Goal: Task Accomplishment & Management: Complete application form

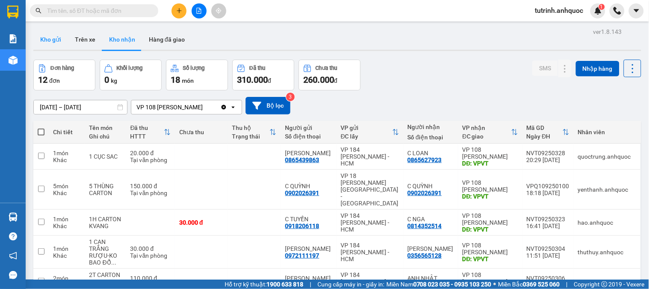
click at [55, 40] on button "Kho gửi" at bounding box center [50, 39] width 35 height 21
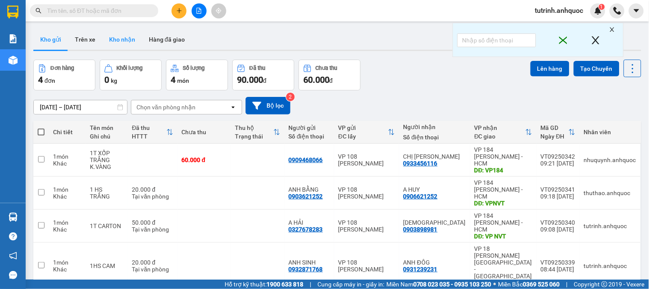
click at [122, 41] on button "Kho nhận" at bounding box center [122, 39] width 40 height 21
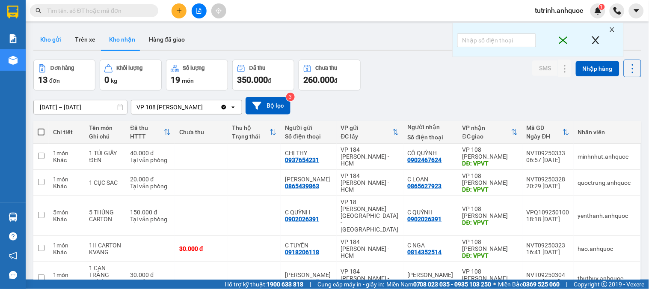
click at [58, 40] on button "Kho gửi" at bounding box center [50, 39] width 35 height 21
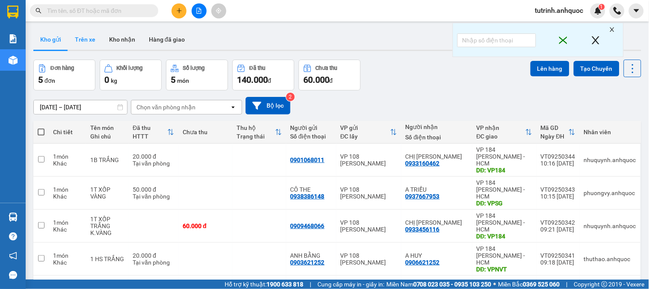
click at [85, 41] on button "Trên xe" at bounding box center [85, 39] width 34 height 21
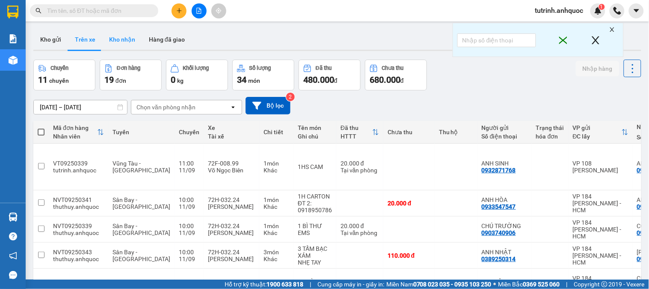
click at [123, 38] on button "Kho nhận" at bounding box center [122, 39] width 40 height 21
type input "[DATE] – [DATE]"
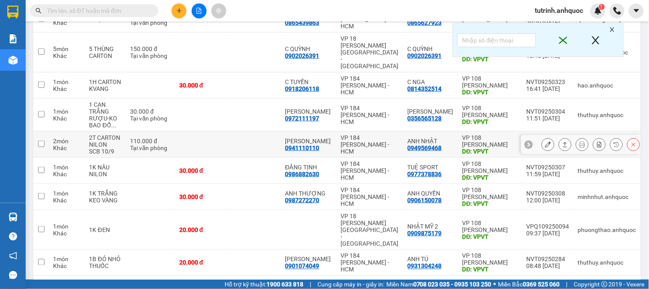
scroll to position [168, 0]
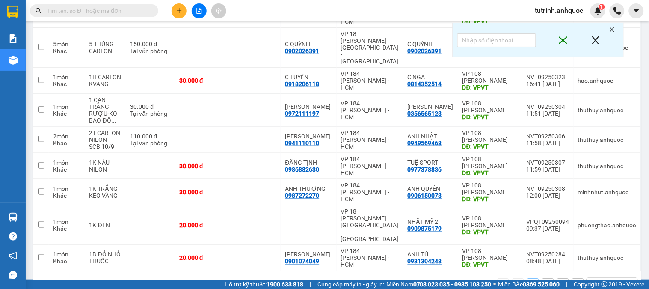
click at [542, 278] on button "2" at bounding box center [548, 284] width 13 height 13
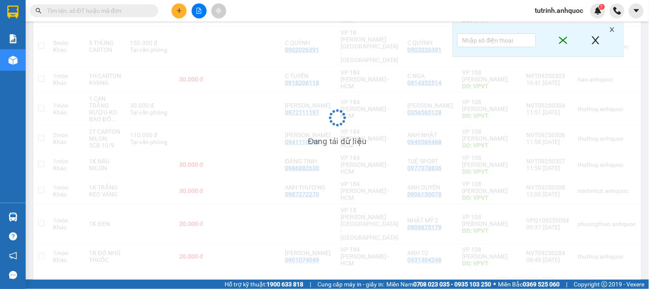
scroll to position [39, 0]
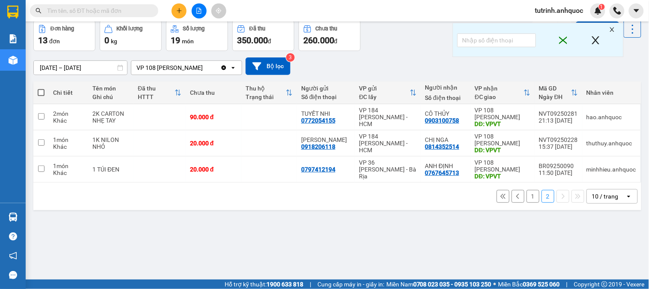
click at [527, 199] on button "1" at bounding box center [533, 196] width 13 height 13
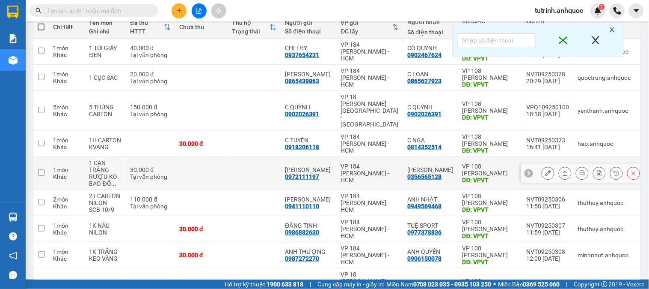
scroll to position [73, 0]
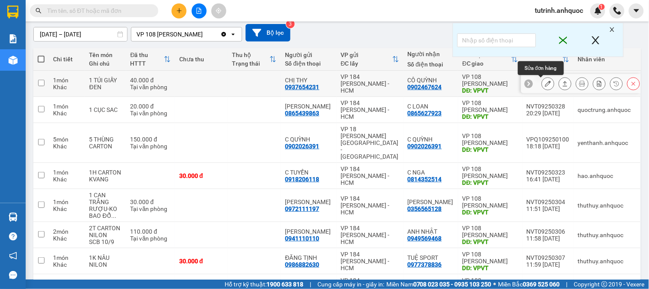
click at [545, 83] on icon at bounding box center [548, 83] width 6 height 6
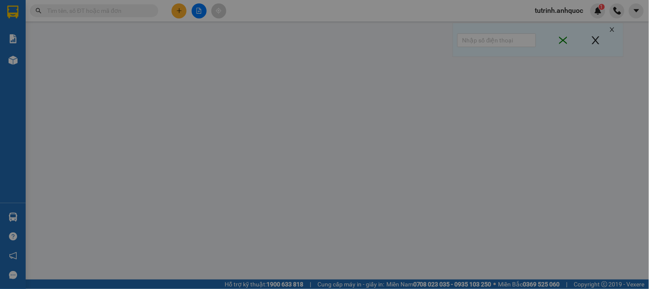
type input "0937654231"
type input "CHỊ THY"
type input "0902467624"
type input "CÔ QUỲNH"
type input "VPVT"
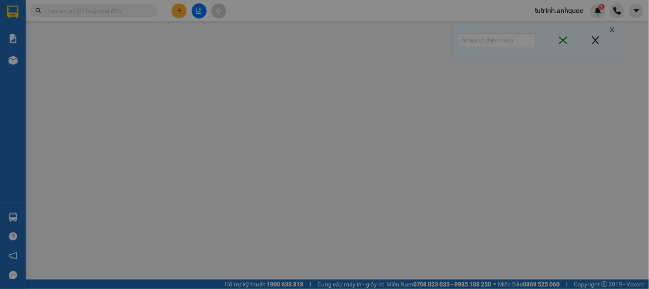
type input "TM 11/9 NHỰT"
type input "40.000"
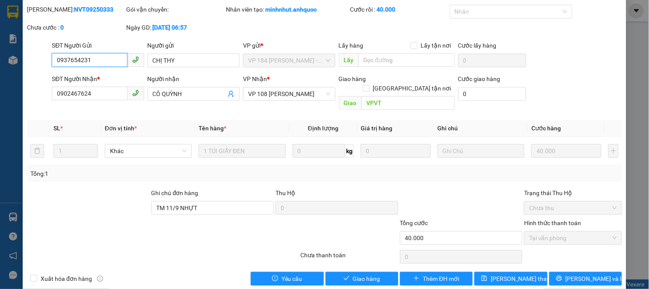
scroll to position [30, 0]
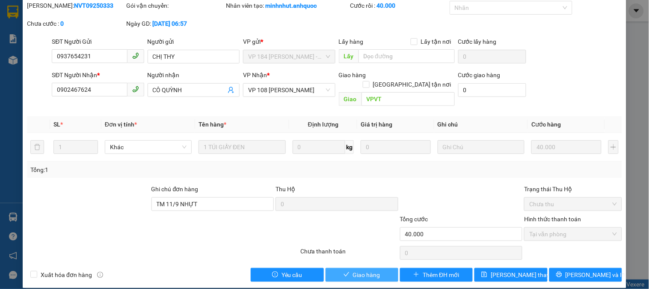
click at [353, 270] on span "Giao hàng" at bounding box center [366, 274] width 27 height 9
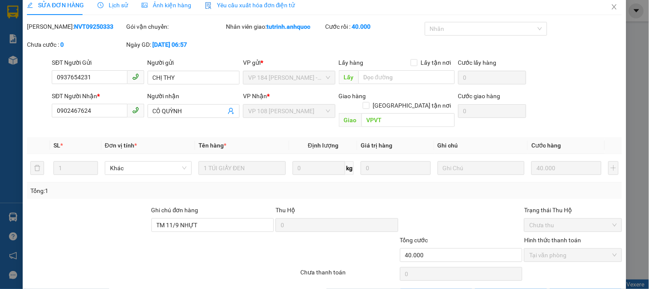
scroll to position [0, 0]
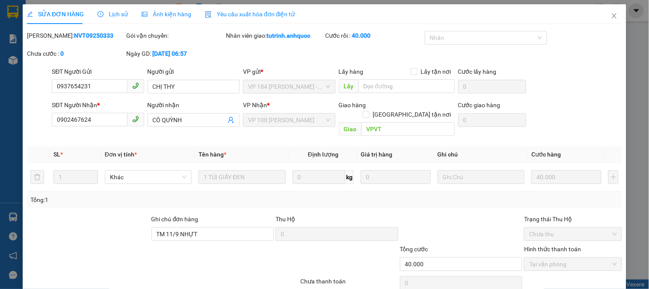
click at [626, 15] on div "SỬA ĐƠN HÀNG Lịch sử Ảnh kiện hàng Yêu cầu xuất hóa đơn điện tử Total Paid Fee …" at bounding box center [324, 144] width 649 height 289
click at [611, 15] on icon "close" at bounding box center [614, 15] width 7 height 7
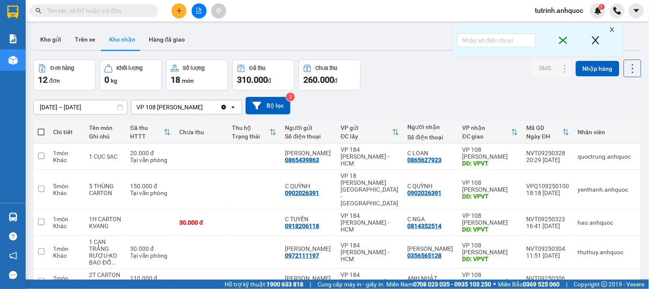
click at [176, 9] on button at bounding box center [179, 10] width 15 height 15
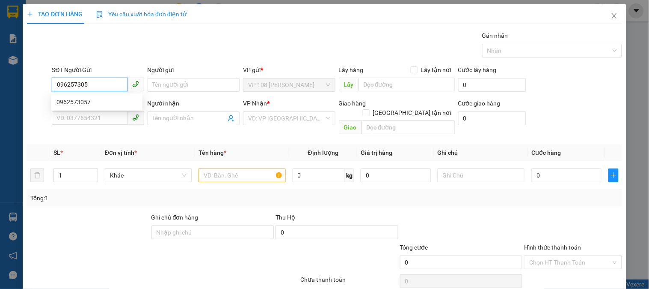
type input "0962573057"
click at [90, 101] on div "0962573057" at bounding box center [97, 101] width 81 height 9
type input "0933856523"
type input "TIÊN"
type input "HONDA BR"
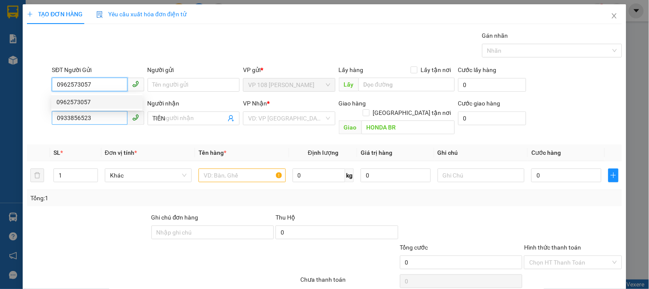
type input "20.000"
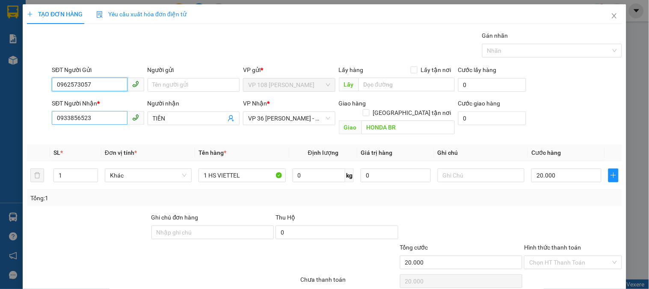
type input "0962573057"
click at [101, 113] on input "0933856523" at bounding box center [89, 118] width 75 height 14
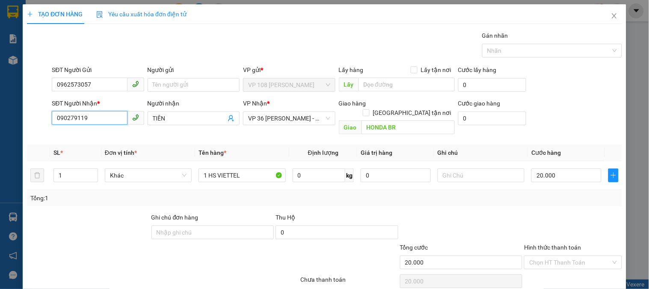
type input "0902791196"
click at [108, 133] on div "0902791196 - A THỊNH" at bounding box center [97, 135] width 81 height 9
type input "A THỊNH"
type input "VPSG"
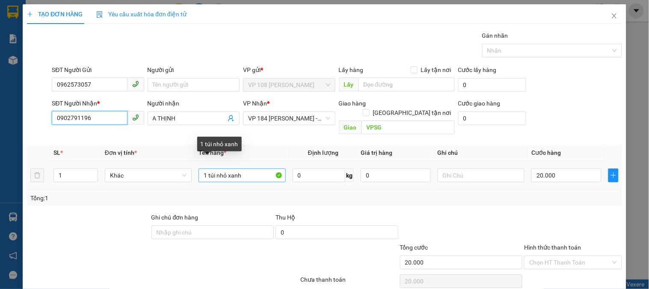
type input "0902791196"
click at [232, 168] on input "1 túi nhỏ xanh" at bounding box center [242, 175] width 87 height 14
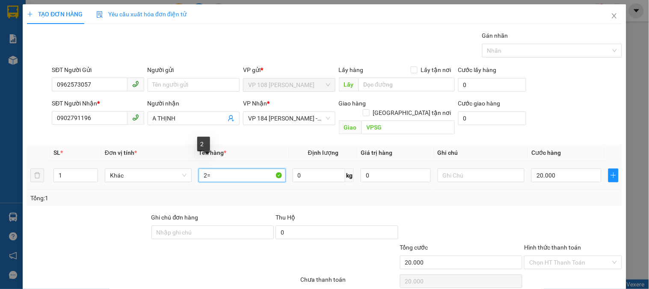
type input "2"
click at [279, 117] on span "VP 184 [PERSON_NAME] - HCM" at bounding box center [289, 118] width 82 height 13
type input "1 HS VIETTEL"
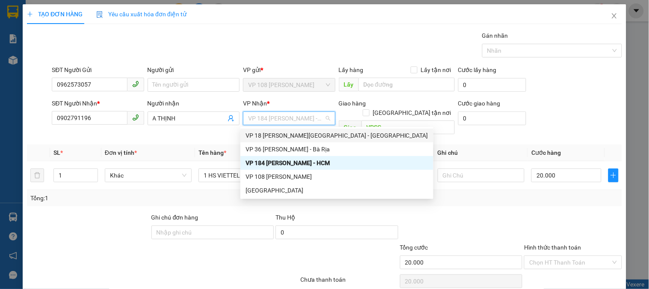
drag, startPoint x: 295, startPoint y: 133, endPoint x: 311, endPoint y: 133, distance: 16.3
click at [296, 133] on div "VP 18 [PERSON_NAME][GEOGRAPHIC_DATA] - [GEOGRAPHIC_DATA]" at bounding box center [337, 135] width 183 height 9
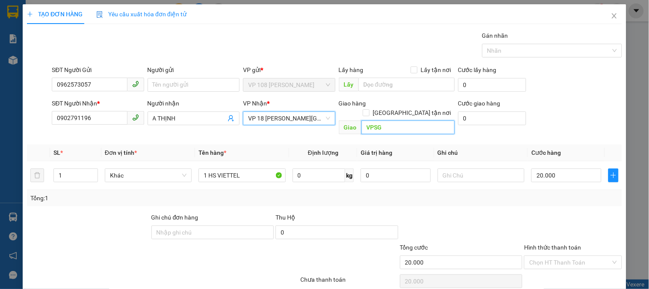
click at [362, 121] on input "VPSG" at bounding box center [408, 127] width 93 height 14
click at [298, 123] on span "VP 18 [PERSON_NAME][GEOGRAPHIC_DATA] - [GEOGRAPHIC_DATA]" at bounding box center [289, 118] width 82 height 13
type input "VPBR"
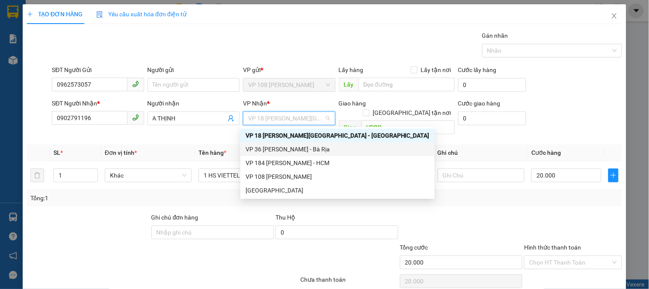
click at [297, 152] on div "VP 36 [PERSON_NAME] - Bà Rịa" at bounding box center [338, 148] width 184 height 9
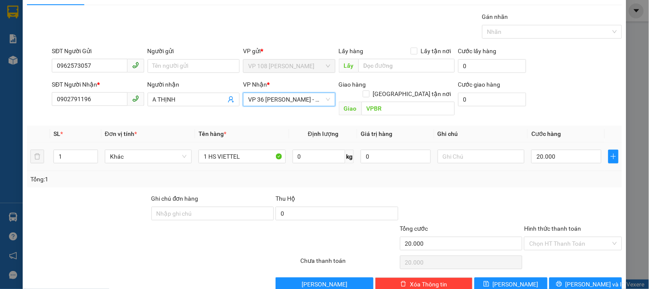
scroll to position [28, 0]
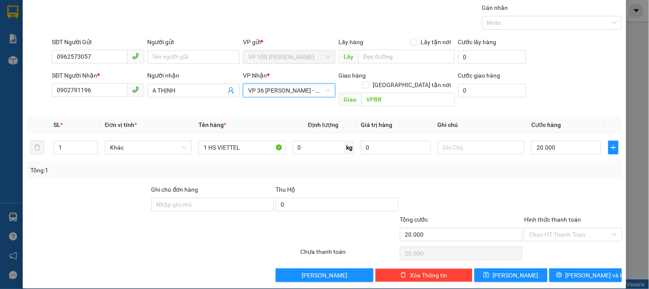
drag, startPoint x: 542, startPoint y: 217, endPoint x: 538, endPoint y: 232, distance: 16.3
click at [542, 218] on div "Hình thức thanh toán Chọn HT Thanh Toán" at bounding box center [573, 229] width 98 height 30
click at [543, 228] on input "Hình thức thanh toán" at bounding box center [570, 234] width 81 height 13
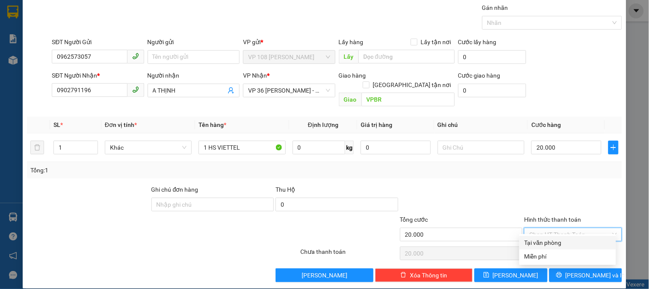
drag, startPoint x: 537, startPoint y: 240, endPoint x: 562, endPoint y: 250, distance: 26.7
click at [537, 241] on div "Tại văn phòng" at bounding box center [568, 242] width 86 height 9
type input "0"
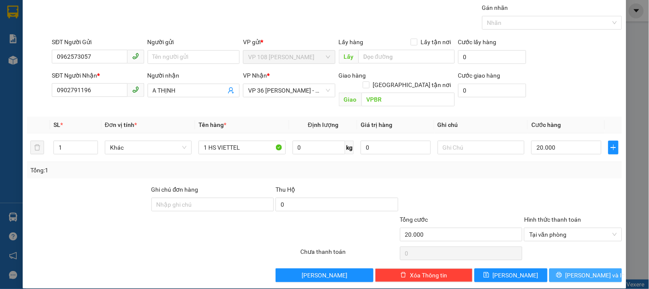
click at [577, 270] on span "[PERSON_NAME] và In" at bounding box center [596, 274] width 60 height 9
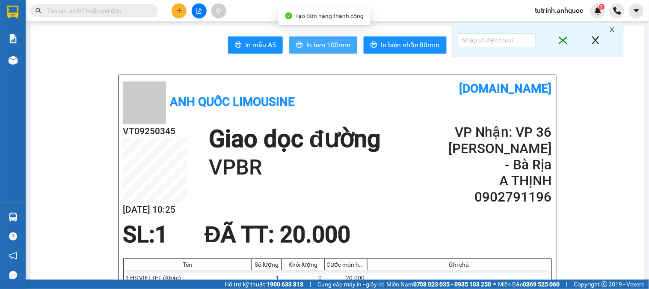
click at [314, 47] on span "In tem 100mm" at bounding box center [329, 44] width 44 height 11
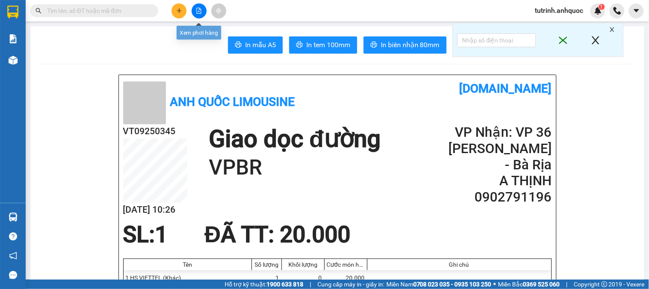
click at [176, 12] on icon "plus" at bounding box center [179, 11] width 6 height 6
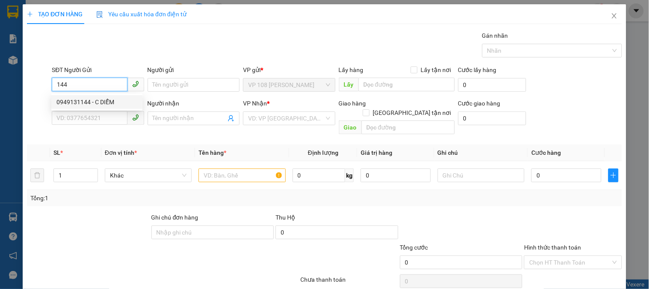
click at [107, 105] on div "0949131144 - C DIỄM" at bounding box center [97, 101] width 81 height 9
type input "0949131144"
type input "C DIỄM"
type input "0939788086"
type input "A SƠN"
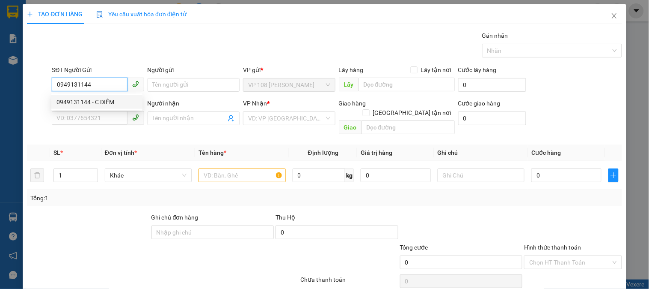
type input "VPQ1"
type input "20.000"
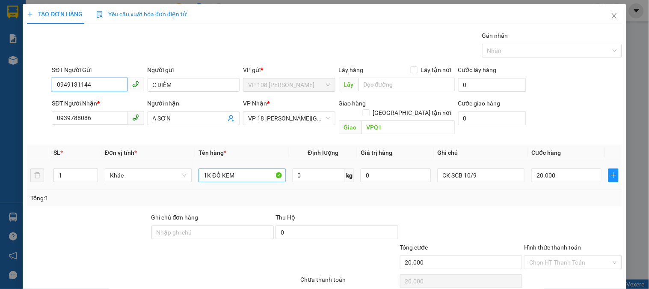
type input "0949131144"
click at [244, 168] on input "1K ĐỎ KEM" at bounding box center [242, 175] width 87 height 14
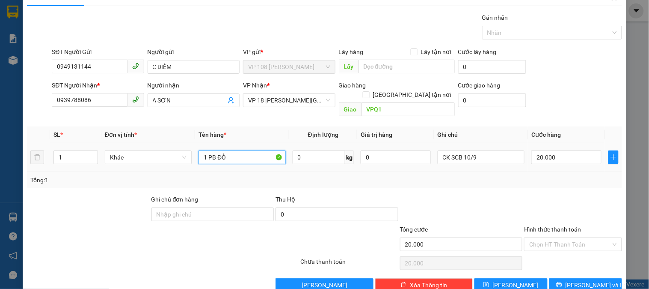
scroll to position [28, 0]
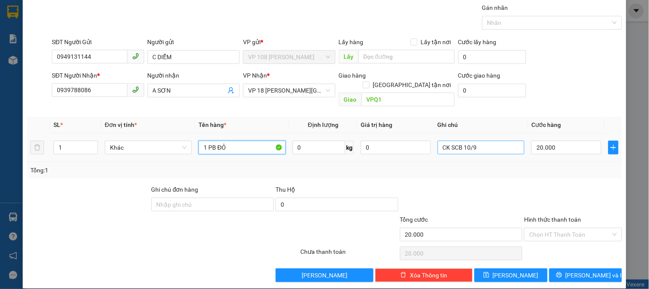
type input "1 PB ĐỎ"
click at [488, 140] on input "CK SCB 10/9" at bounding box center [481, 147] width 87 height 14
click at [483, 140] on input "CK SCB 10/9" at bounding box center [481, 147] width 87 height 14
drag, startPoint x: 461, startPoint y: 137, endPoint x: 469, endPoint y: 139, distance: 7.9
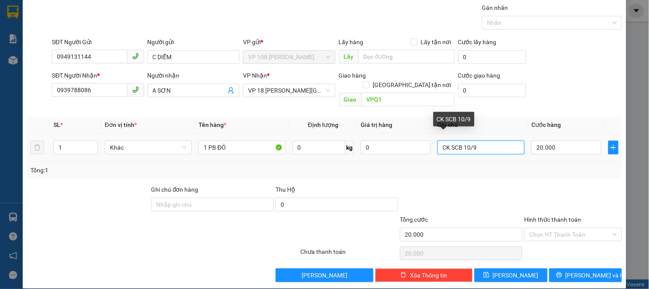
click at [466, 140] on input "CK SCB 10/9" at bounding box center [481, 147] width 87 height 14
type input "CK SCB 11/9"
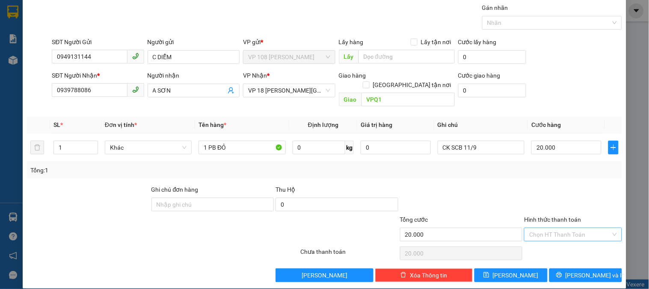
click at [538, 228] on input "Hình thức thanh toán" at bounding box center [570, 234] width 81 height 13
click at [536, 238] on div "Tại văn phòng" at bounding box center [568, 242] width 86 height 9
type input "0"
click at [586, 270] on span "[PERSON_NAME] và In" at bounding box center [596, 274] width 60 height 9
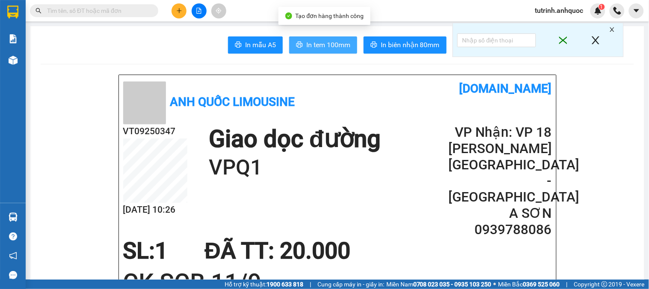
click at [307, 44] on span "In tem 100mm" at bounding box center [329, 44] width 44 height 11
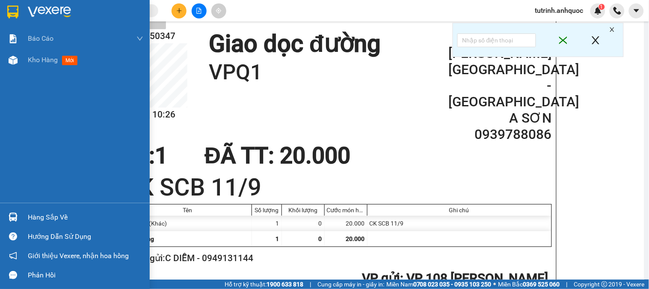
click at [11, 9] on img at bounding box center [12, 12] width 11 height 13
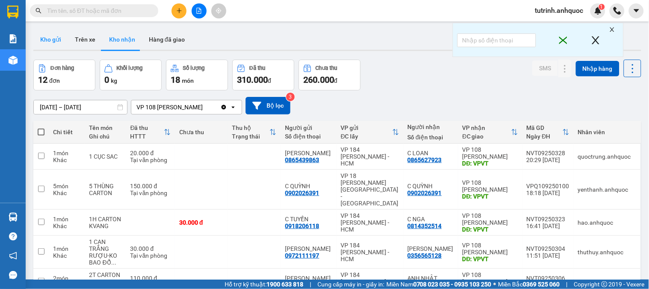
click at [53, 32] on button "Kho gửi" at bounding box center [50, 39] width 35 height 21
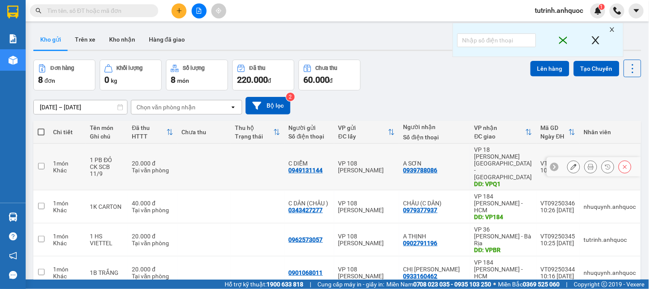
click at [43, 163] on input "checkbox" at bounding box center [41, 166] width 6 height 6
checkbox input "true"
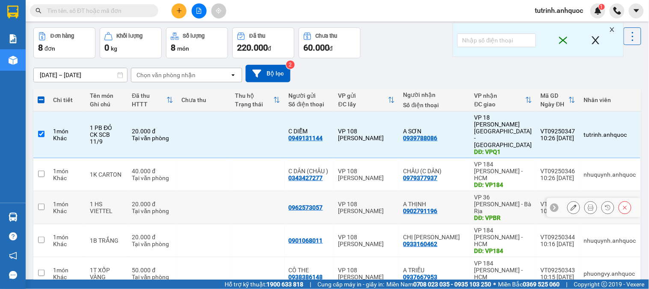
scroll to position [48, 0]
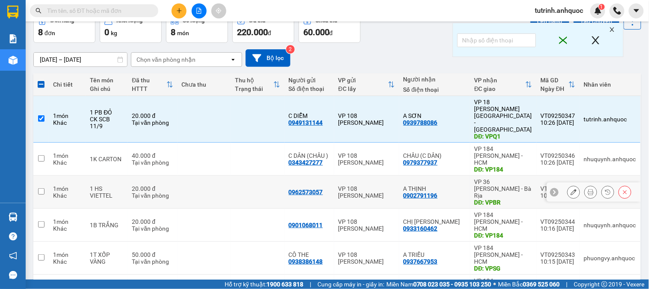
click at [42, 188] on input "checkbox" at bounding box center [41, 191] width 6 height 6
checkbox input "true"
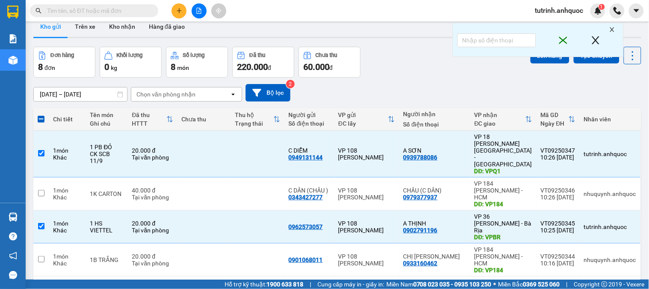
scroll to position [0, 0]
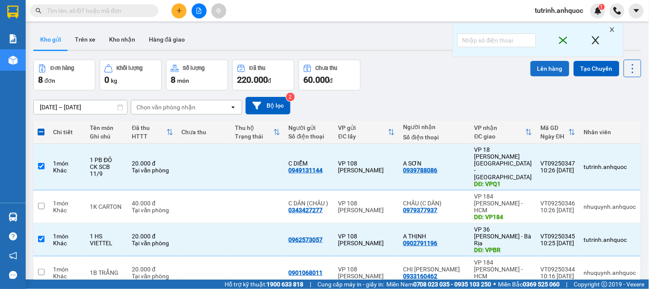
click at [540, 64] on button "Lên hàng" at bounding box center [550, 68] width 39 height 15
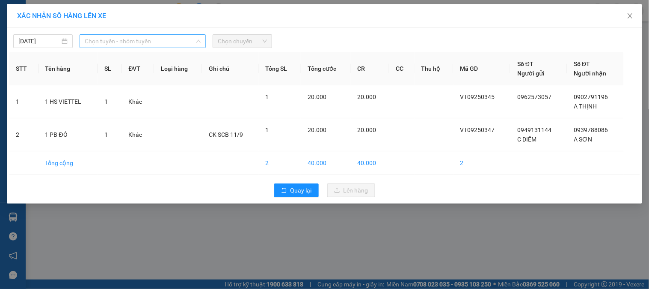
click at [150, 40] on span "Chọn tuyến - nhóm tuyến" at bounding box center [143, 41] width 116 height 13
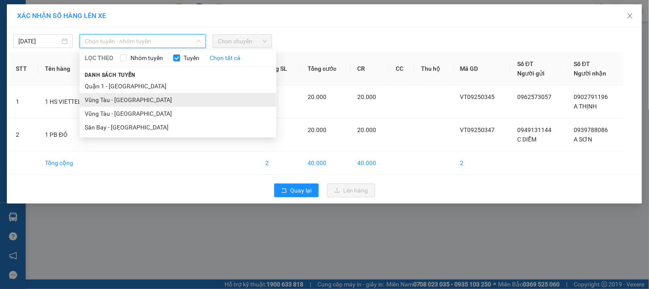
click at [144, 100] on li "Vũng Tàu - [GEOGRAPHIC_DATA]" at bounding box center [178, 100] width 197 height 14
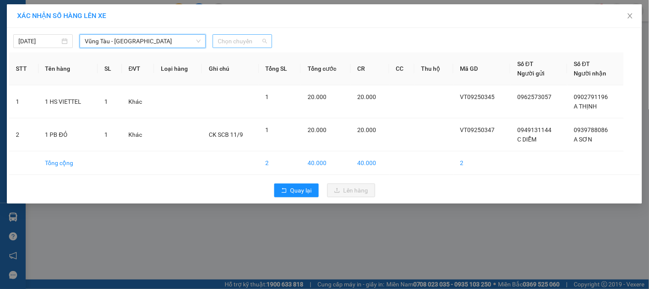
click at [238, 41] on span "Chọn chuyến" at bounding box center [242, 41] width 49 height 13
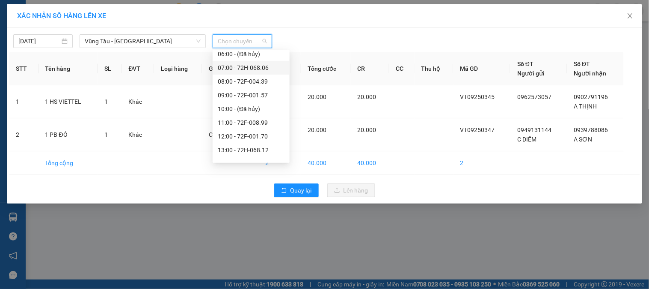
scroll to position [95, 0]
click at [247, 101] on div "11:00 - 72F-008.99" at bounding box center [251, 99] width 67 height 9
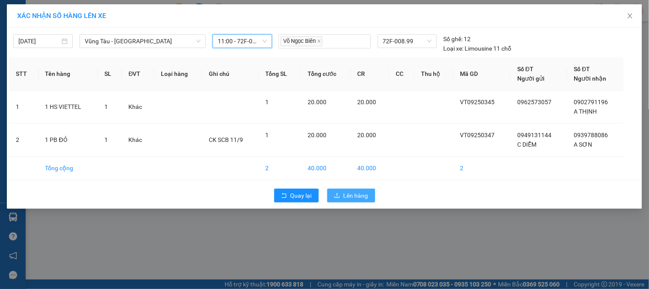
click at [345, 195] on span "Lên hàng" at bounding box center [356, 195] width 25 height 9
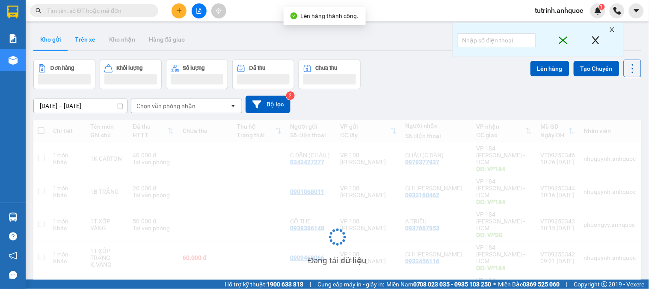
click at [84, 39] on button "Trên xe" at bounding box center [85, 39] width 34 height 21
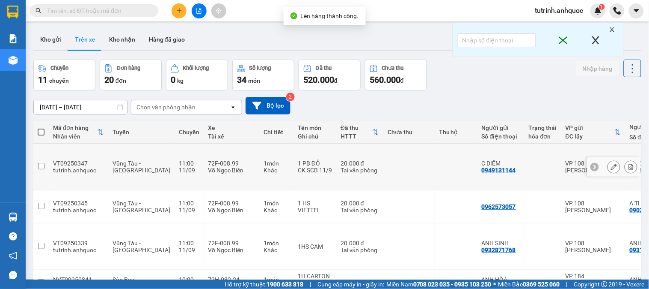
click at [628, 164] on icon at bounding box center [631, 167] width 6 height 6
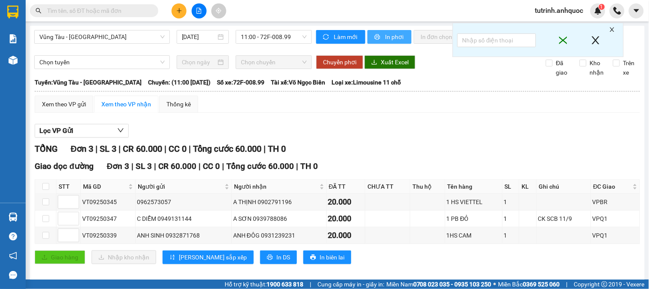
click at [387, 38] on span "In phơi" at bounding box center [395, 36] width 20 height 9
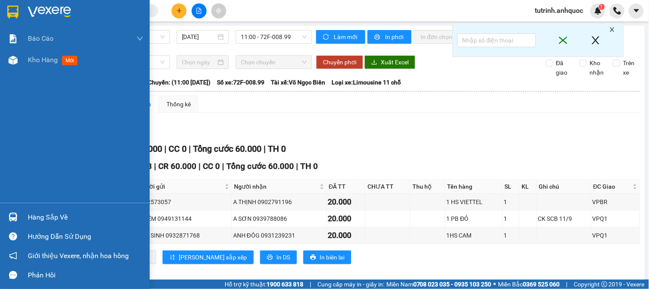
click at [10, 11] on img at bounding box center [12, 12] width 11 height 13
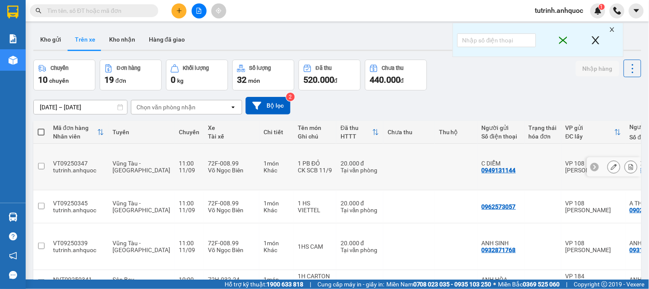
click at [608, 159] on button at bounding box center [614, 166] width 12 height 15
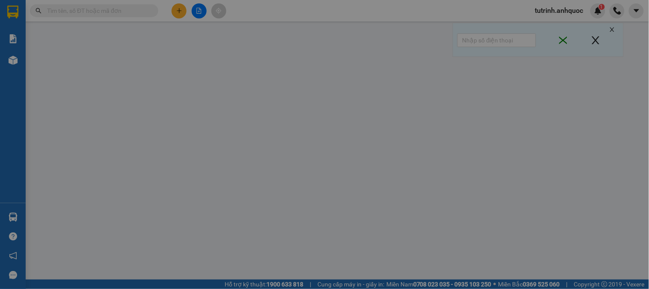
type input "0949131144"
type input "C DIỄM"
type input "0939788086"
type input "A SƠN"
type input "VPQ1"
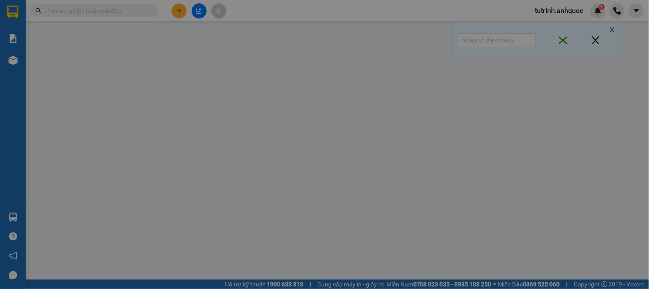
type input "20.000"
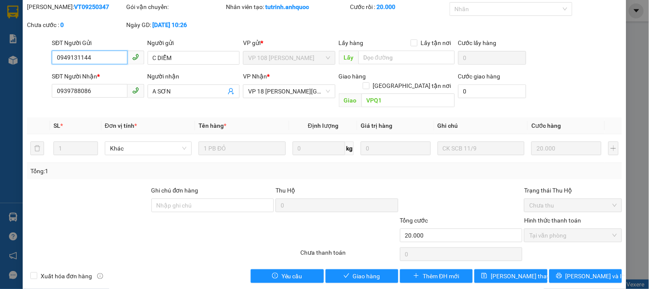
scroll to position [41, 0]
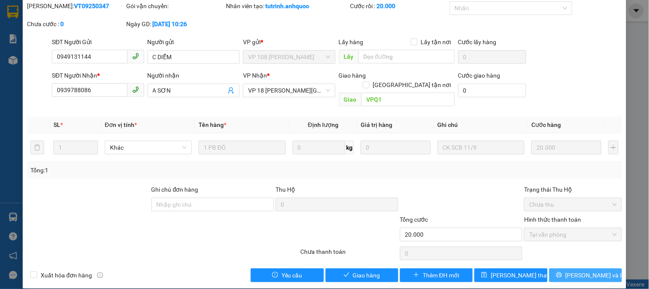
click at [585, 270] on span "[PERSON_NAME] và In" at bounding box center [596, 274] width 60 height 9
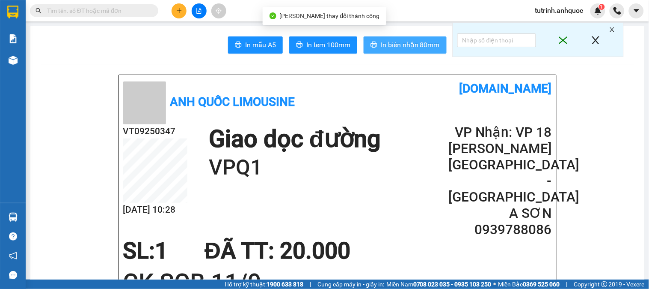
click at [407, 39] on button "In biên nhận 80mm" at bounding box center [405, 44] width 83 height 17
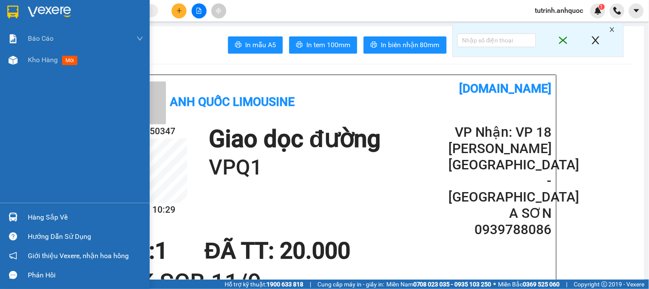
click at [3, 15] on div at bounding box center [75, 14] width 150 height 28
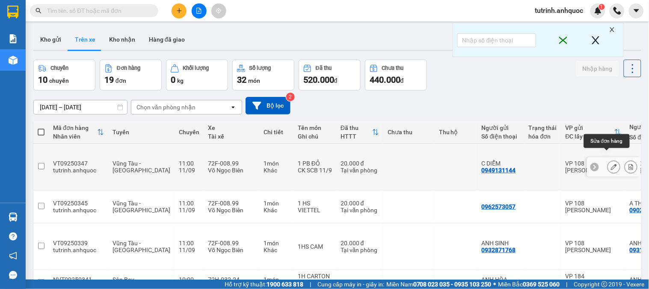
click at [611, 164] on icon at bounding box center [614, 167] width 6 height 6
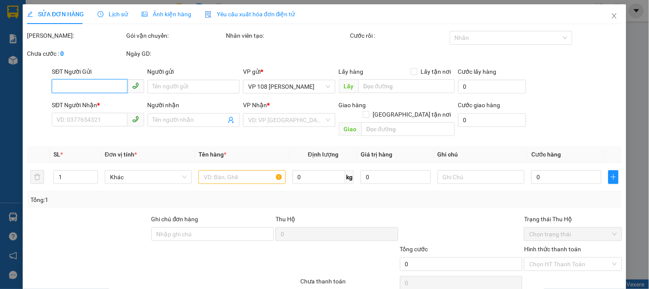
type input "0949131144"
type input "C DIỄM"
type input "0939788086"
type input "A SƠN"
type input "VPQ1"
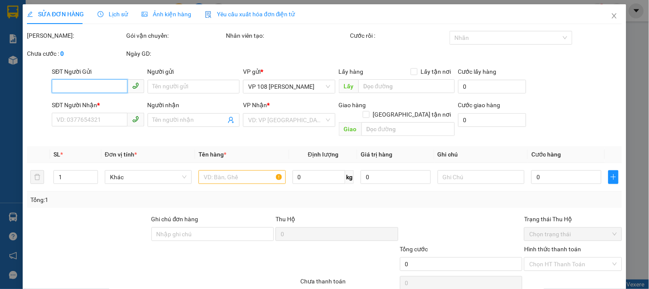
type input "20.000"
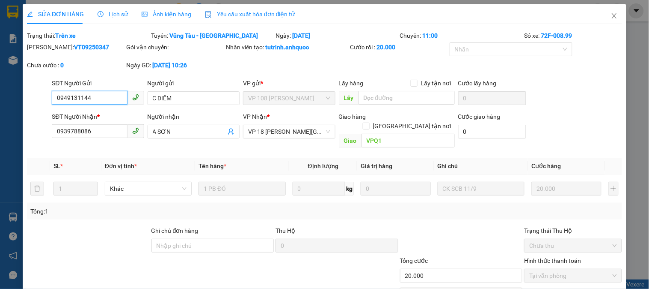
click at [103, 101] on input "0949131144" at bounding box center [89, 98] width 75 height 14
click at [74, 45] on b "VT09250347" at bounding box center [91, 47] width 35 height 7
copy b "VT09250347"
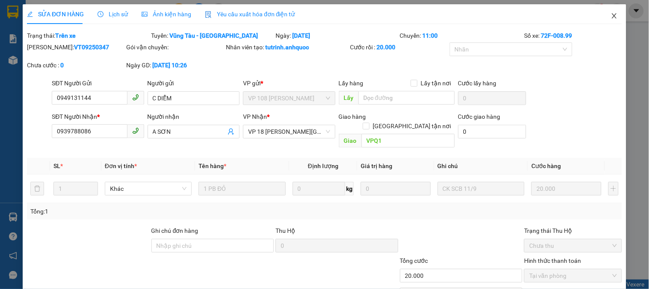
click at [611, 18] on icon "close" at bounding box center [614, 15] width 7 height 7
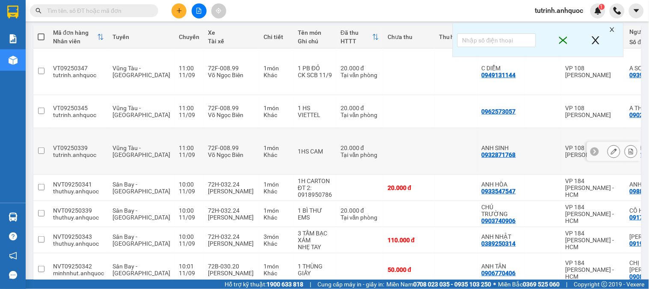
scroll to position [96, 0]
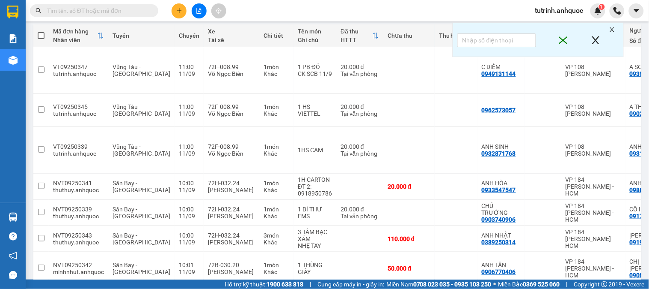
drag, startPoint x: 613, startPoint y: 28, endPoint x: 601, endPoint y: 33, distance: 13.1
click at [612, 28] on icon "close" at bounding box center [613, 30] width 6 height 6
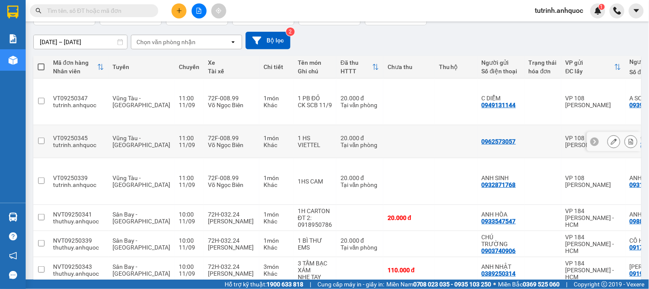
scroll to position [49, 0]
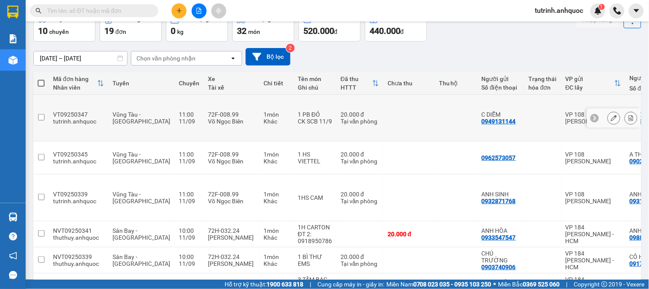
click at [625, 110] on button at bounding box center [631, 117] width 12 height 15
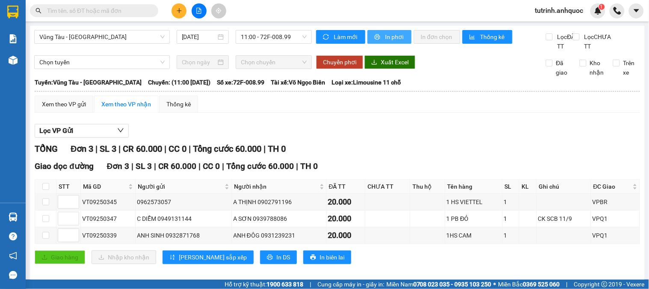
click at [380, 33] on button "In phơi" at bounding box center [390, 37] width 44 height 14
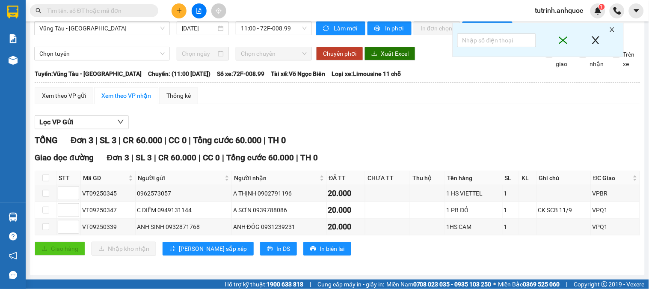
scroll to position [18, 0]
click at [21, 9] on div at bounding box center [13, 14] width 26 height 28
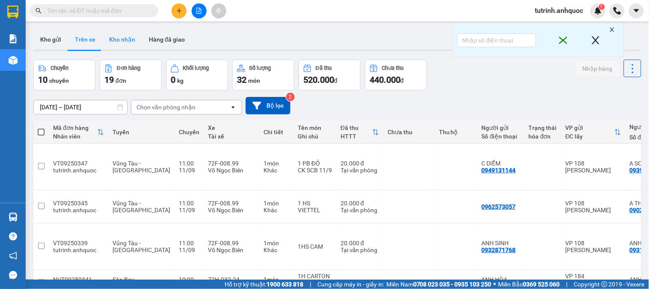
click at [118, 39] on button "Kho nhận" at bounding box center [122, 39] width 40 height 21
type input "[DATE] – [DATE]"
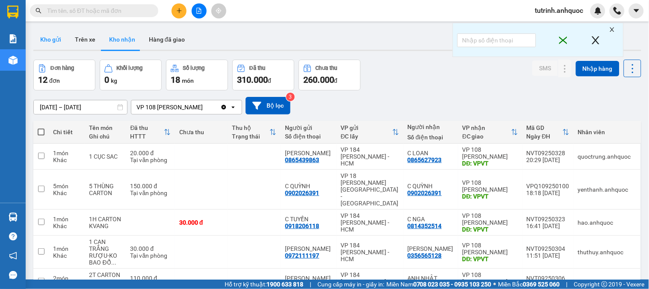
click at [50, 44] on button "Kho gửi" at bounding box center [50, 39] width 35 height 21
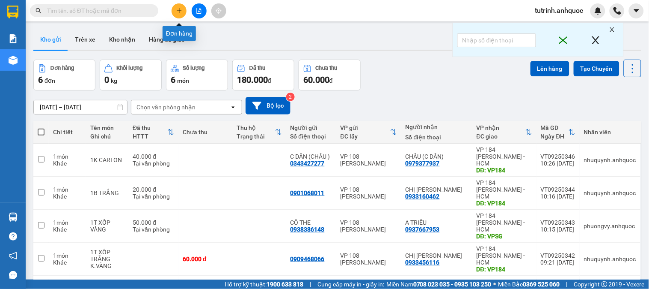
click at [182, 10] on icon "plus" at bounding box center [179, 11] width 6 height 6
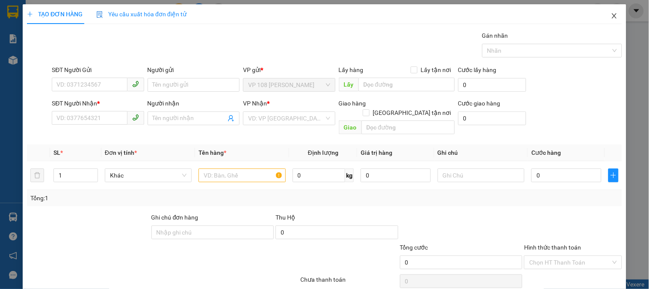
click at [611, 14] on span "Close" at bounding box center [615, 16] width 24 height 24
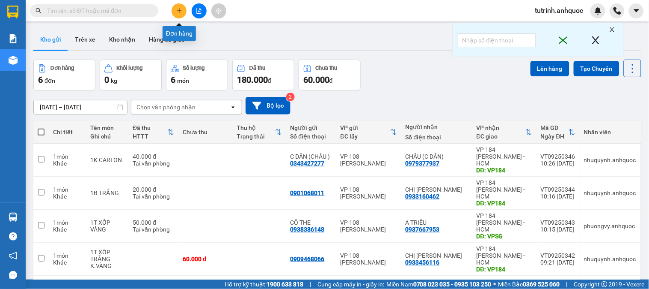
click at [178, 10] on icon "plus" at bounding box center [179, 10] width 5 height 0
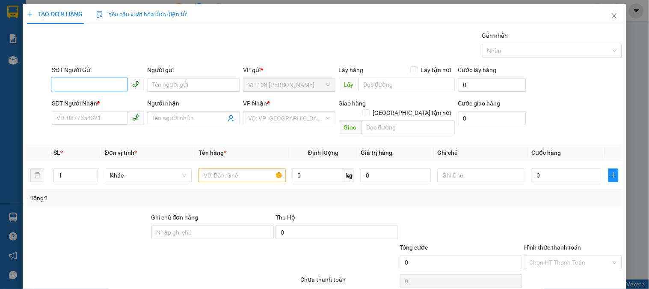
click at [84, 79] on input "SĐT Người Gửi" at bounding box center [89, 84] width 75 height 14
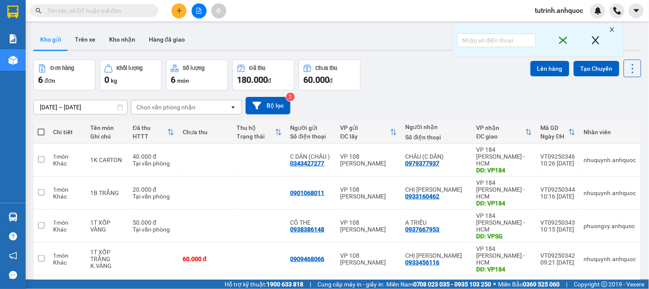
scroll to position [48, 0]
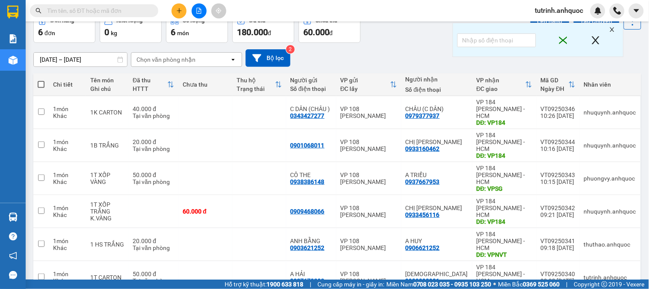
click at [175, 15] on button at bounding box center [179, 10] width 15 height 15
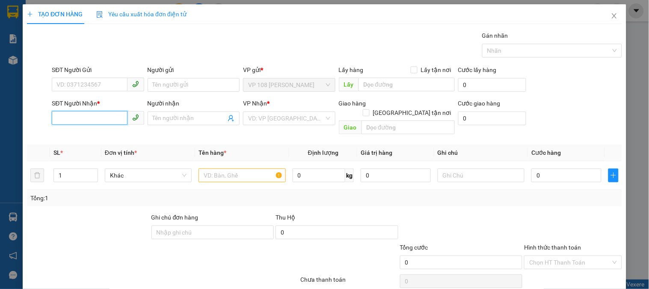
click at [92, 120] on input "SĐT Người Nhận *" at bounding box center [89, 118] width 75 height 14
type input "0388769539"
drag, startPoint x: 164, startPoint y: 118, endPoint x: 194, endPoint y: 97, distance: 37.2
click at [174, 110] on div "Người nhận Tên người nhận" at bounding box center [194, 113] width 92 height 30
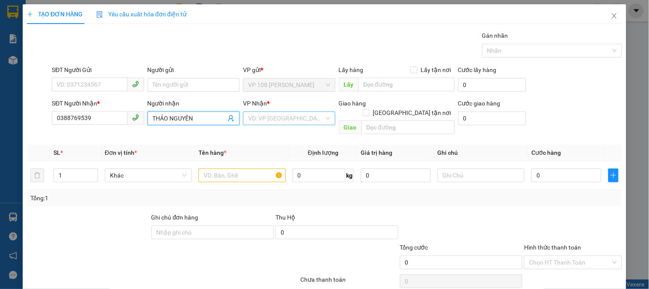
type input "THẢO NGUYÊN"
click at [270, 120] on input "search" at bounding box center [286, 118] width 76 height 13
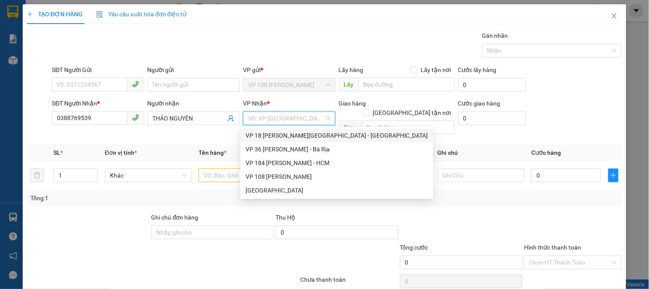
click at [283, 133] on div "VP 18 [PERSON_NAME][GEOGRAPHIC_DATA] - [GEOGRAPHIC_DATA]" at bounding box center [337, 135] width 183 height 9
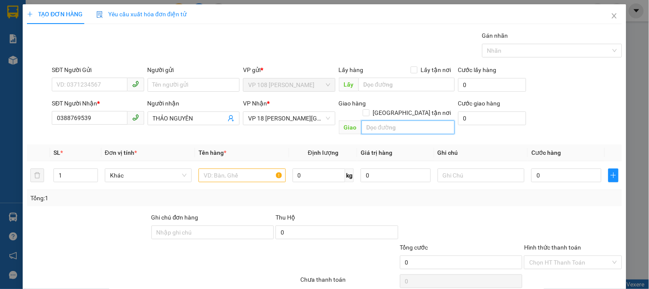
click at [395, 120] on input "text" at bounding box center [408, 127] width 93 height 14
click at [105, 87] on input "SĐT Người Gửi" at bounding box center [89, 84] width 75 height 14
click at [381, 120] on input "VPQ1" at bounding box center [408, 127] width 93 height 14
type input "162/4 CAO THẮNG P11 .Q10"
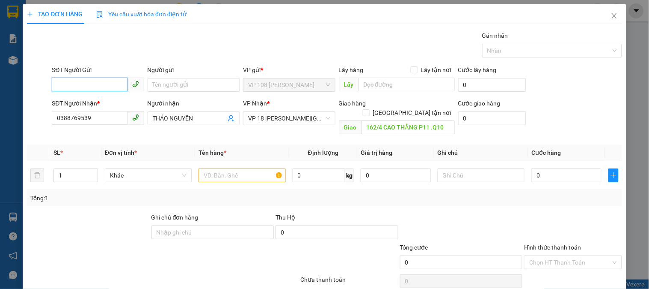
click at [95, 84] on input "SĐT Người Gửi" at bounding box center [89, 84] width 75 height 14
click at [104, 100] on div "0909902162 - [PERSON_NAME]" at bounding box center [99, 101] width 84 height 9
type input "0909902162"
type input "C ÁNH"
type input "TM 30/6 VP184 HẢO"
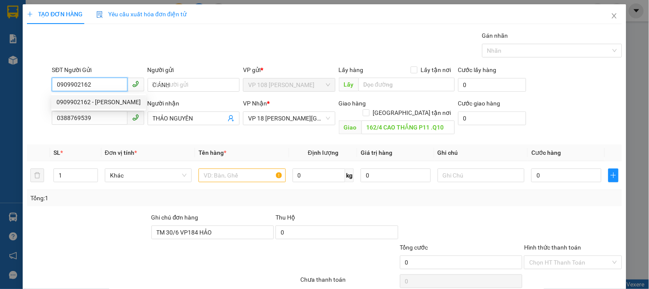
type input "20.000"
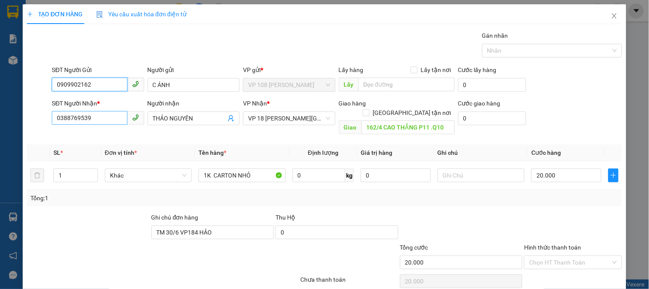
type input "0909902162"
drag, startPoint x: 110, startPoint y: 115, endPoint x: 140, endPoint y: 120, distance: 30.8
click at [108, 116] on input "0388769539" at bounding box center [89, 118] width 75 height 14
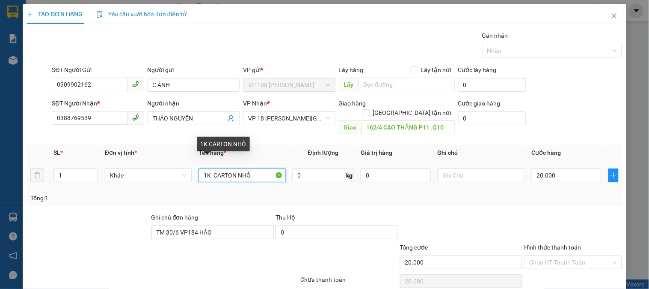
click at [244, 168] on input "1K CARTON NHỎ" at bounding box center [242, 175] width 87 height 14
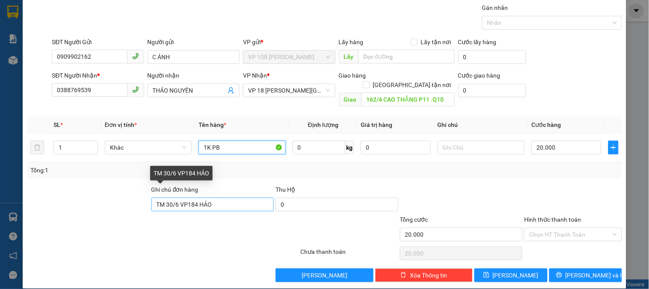
type input "1K PB"
click at [224, 197] on input "TM 30/6 VP184 HẢO" at bounding box center [213, 204] width 123 height 14
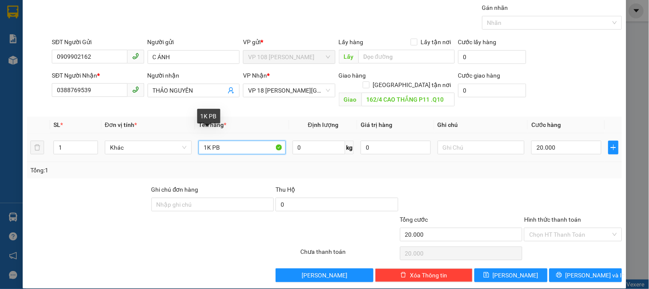
drag, startPoint x: 226, startPoint y: 139, endPoint x: 210, endPoint y: 141, distance: 16.0
click at [210, 141] on input "1K PB" at bounding box center [242, 147] width 87 height 14
type input "1K HỒ SƠ"
click at [540, 228] on input "Hình thức thanh toán" at bounding box center [570, 234] width 81 height 13
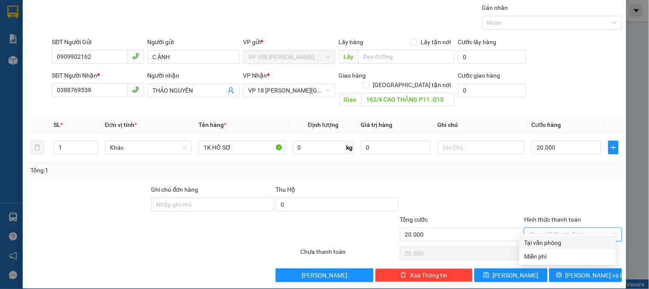
click at [544, 240] on div "Tại văn phòng" at bounding box center [568, 242] width 86 height 9
type input "0"
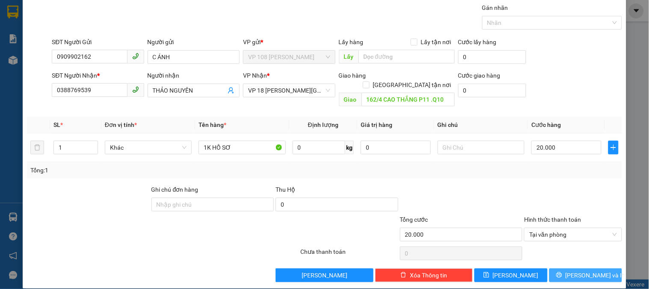
click at [575, 270] on span "[PERSON_NAME] và In" at bounding box center [596, 274] width 60 height 9
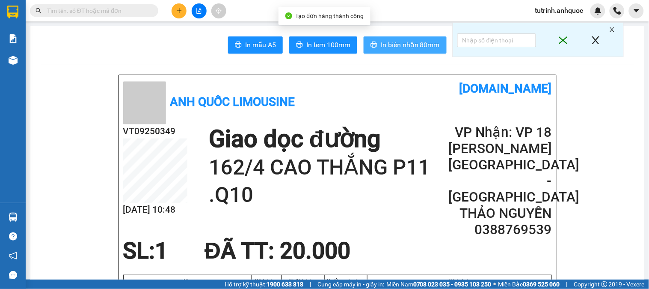
click at [404, 42] on span "In biên nhận 80mm" at bounding box center [410, 44] width 59 height 11
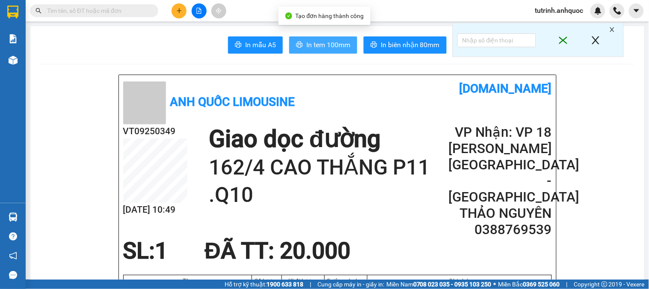
click at [326, 49] on span "In tem 100mm" at bounding box center [329, 44] width 44 height 11
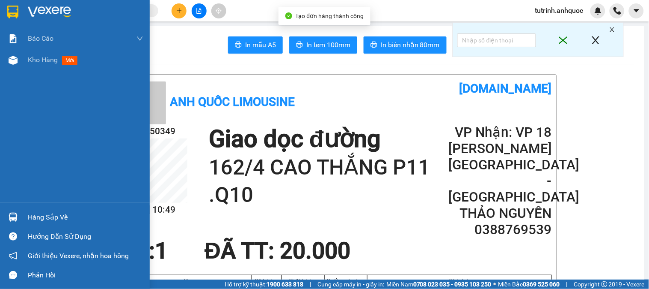
click at [18, 5] on div at bounding box center [13, 11] width 15 height 15
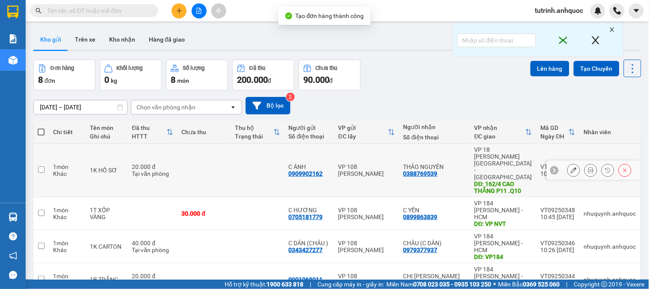
click at [571, 167] on icon at bounding box center [574, 170] width 6 height 6
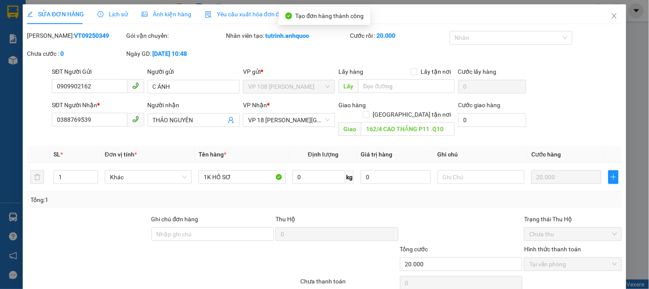
type input "0909902162"
type input "C ÁNH"
type input "0388769539"
type input "THẢO NGUYÊN"
type input "162/4 CAO THẮNG P11 .Q10"
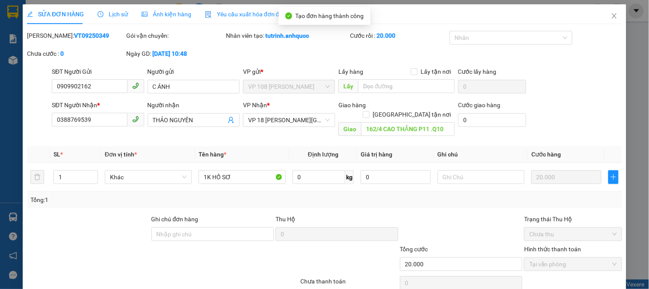
type input "20.000"
click at [611, 18] on icon "close" at bounding box center [614, 15] width 7 height 7
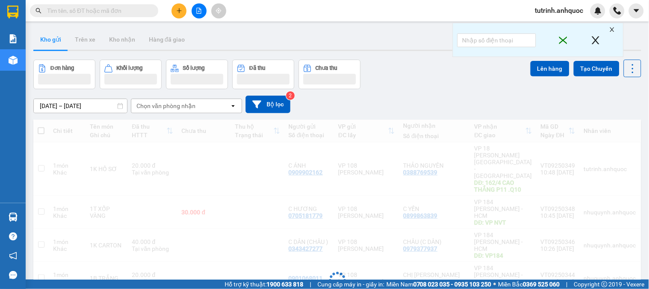
click at [94, 9] on input "text" at bounding box center [97, 10] width 101 height 9
paste input "0393325272"
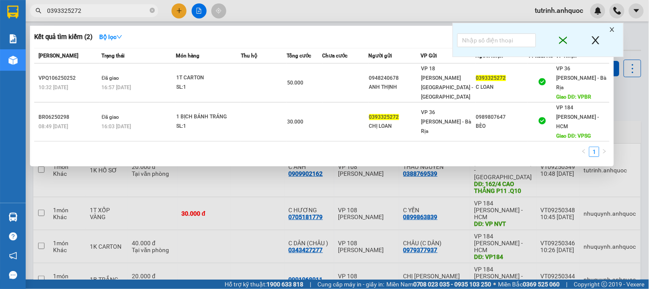
type input "0393325272"
click at [153, 11] on icon "close-circle" at bounding box center [152, 10] width 5 height 5
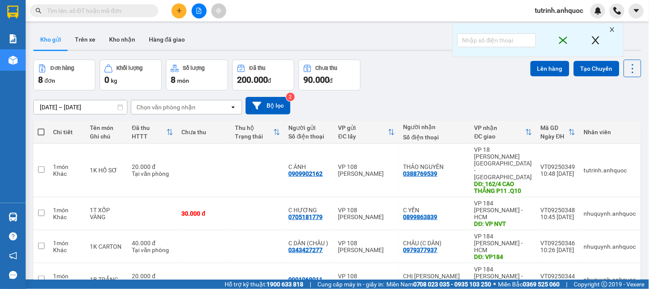
click at [178, 12] on icon "plus" at bounding box center [179, 11] width 6 height 6
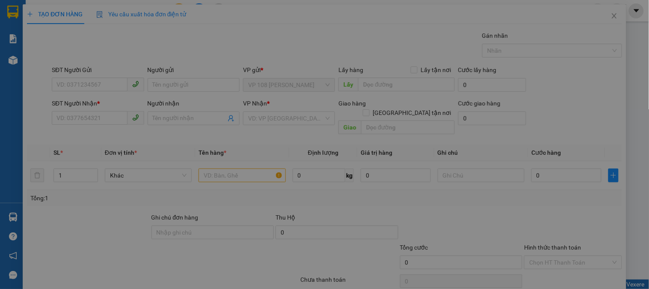
click at [178, 9] on div "TẠO ĐƠN HÀNG Yêu cầu xuất hóa đơn điện tử Transit Pickup Surcharge Ids Transit …" at bounding box center [324, 144] width 649 height 289
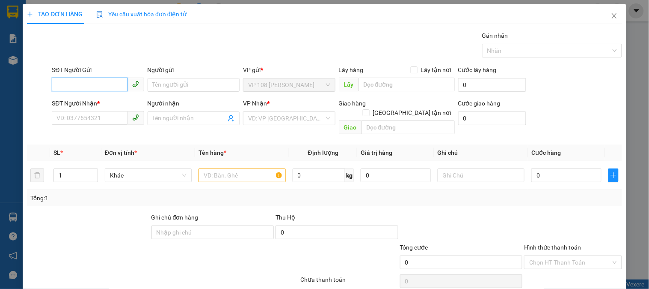
click at [93, 82] on input "SĐT Người Gửi" at bounding box center [89, 84] width 75 height 14
click at [179, 81] on input "Người gửi" at bounding box center [194, 85] width 92 height 14
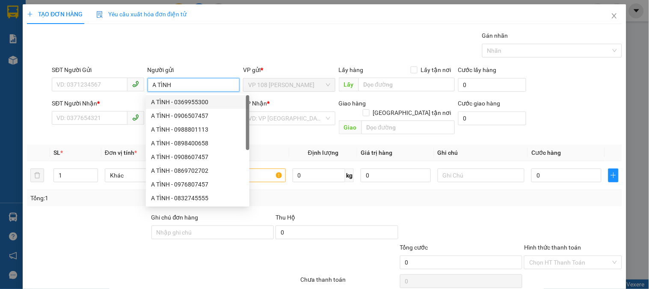
scroll to position [27, 0]
type input "A"
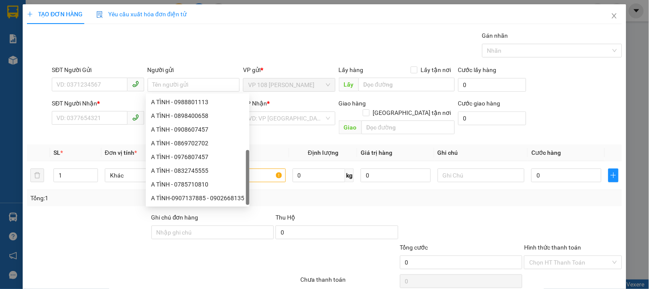
click at [191, 53] on div "Gán nhãn Nhãn" at bounding box center [337, 46] width 574 height 30
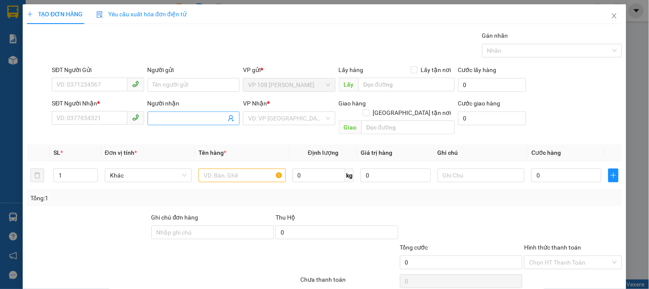
click at [183, 114] on input "Người nhận" at bounding box center [189, 117] width 73 height 9
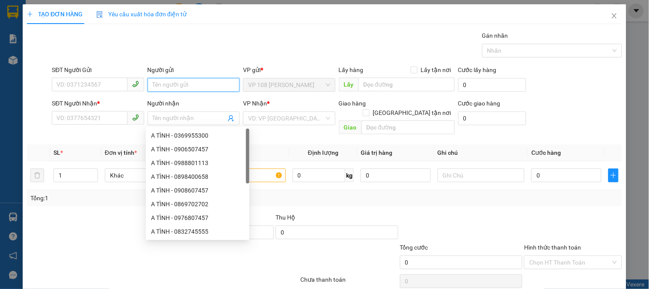
click at [173, 86] on input "Người gửi" at bounding box center [194, 85] width 92 height 14
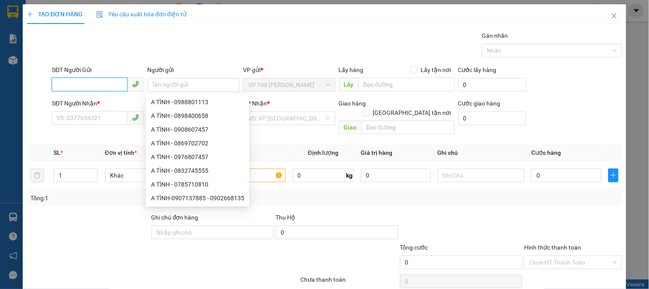
click at [84, 83] on input "SĐT Người Gửi" at bounding box center [89, 84] width 75 height 14
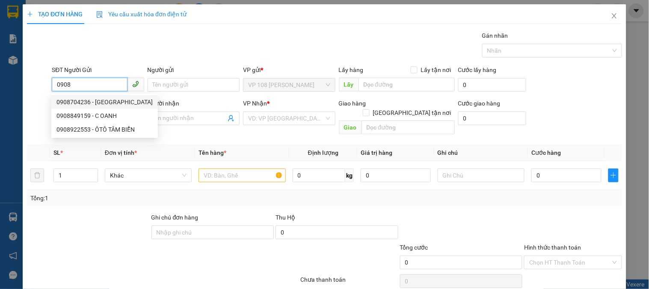
click at [82, 102] on div "0908704236 - [GEOGRAPHIC_DATA]" at bounding box center [105, 101] width 96 height 9
type input "0908704236"
type input "[PERSON_NAME]"
type input "0937411739"
type input "A TUYÊN"
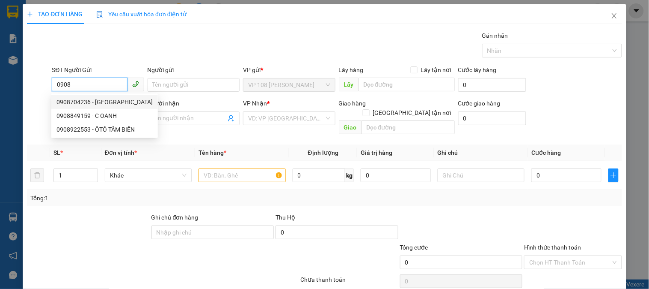
type input "VP NVT"
type input "20.000"
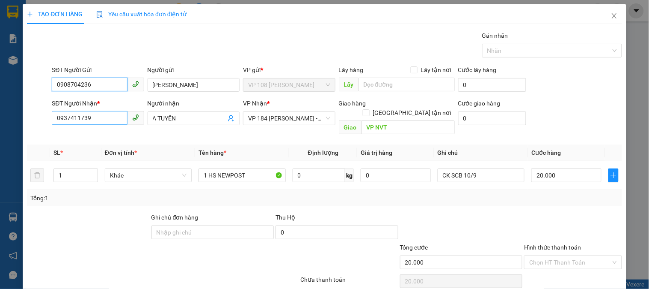
type input "0908704236"
click at [87, 121] on input "0937411739" at bounding box center [89, 118] width 75 height 14
click at [87, 120] on input "0937411739" at bounding box center [89, 118] width 75 height 14
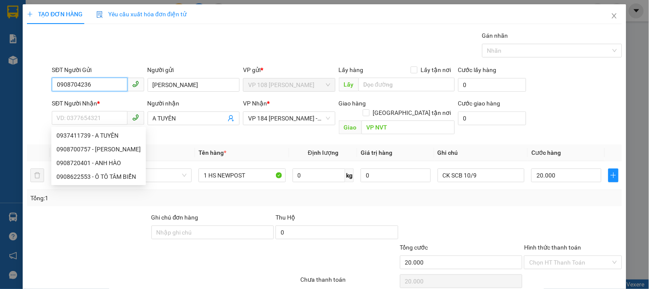
click at [93, 87] on input "0908704236" at bounding box center [89, 84] width 75 height 14
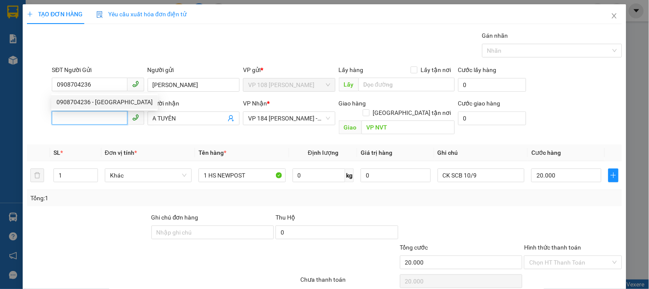
click at [92, 122] on input "SĐT Người Nhận *" at bounding box center [89, 118] width 75 height 14
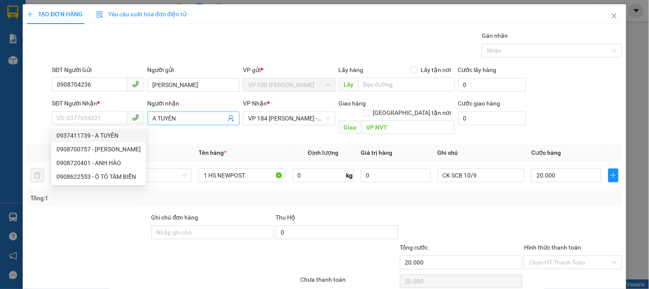
click at [167, 117] on input "A TUYÊN" at bounding box center [189, 117] width 73 height 9
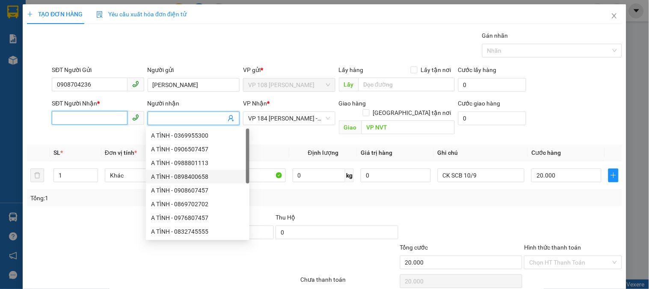
click at [99, 118] on input "SĐT Người Nhận *" at bounding box center [89, 118] width 75 height 14
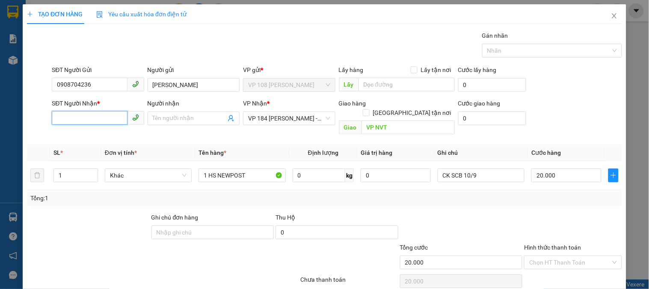
click at [109, 117] on input "SĐT Người Nhận *" at bounding box center [89, 118] width 75 height 14
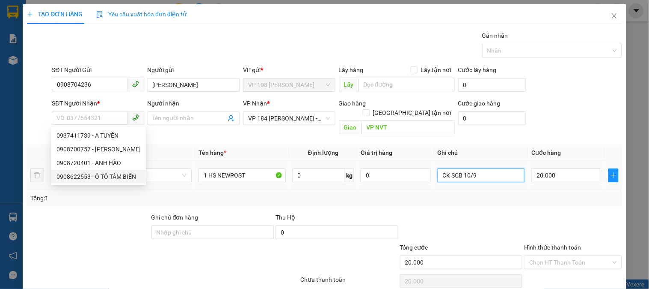
click at [482, 168] on input "CK SCB 10/9" at bounding box center [481, 175] width 87 height 14
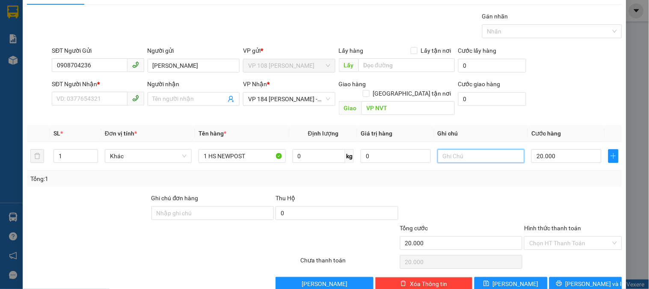
scroll to position [28, 0]
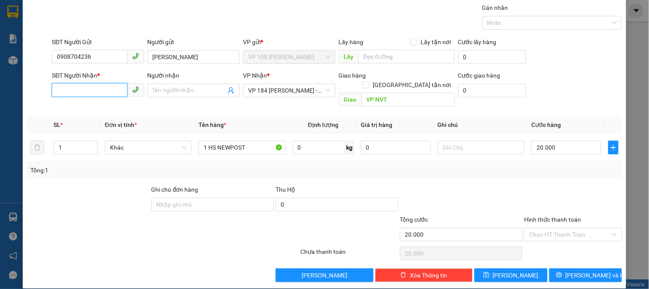
click at [104, 91] on input "SĐT Người Nhận *" at bounding box center [89, 90] width 75 height 14
click at [112, 104] on div "0902966683 - A TOẢN" at bounding box center [97, 107] width 81 height 9
type input "0902966683"
type input "A TOẢN"
type input "VPSG"
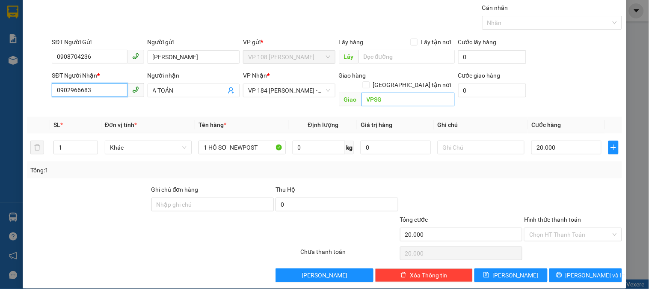
type input "0902966683"
click at [387, 94] on input "VPSG" at bounding box center [408, 99] width 93 height 14
type input "VPNVT"
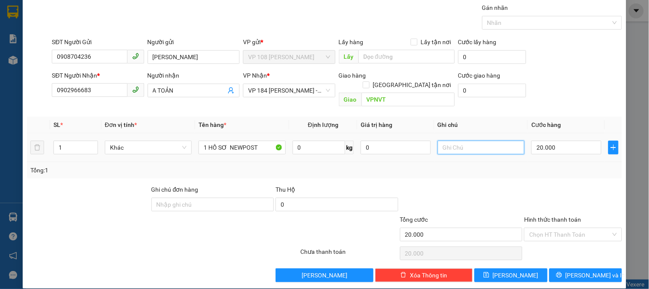
click at [461, 140] on input "text" at bounding box center [481, 147] width 87 height 14
click at [527, 227] on div "Chọn HT Thanh Toán" at bounding box center [573, 234] width 98 height 14
type input "CKSCB 11/9"
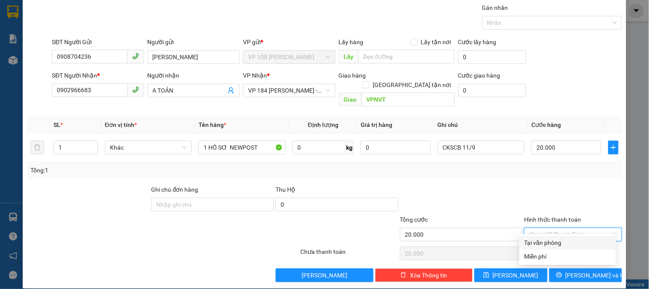
click at [534, 238] on div "Tại văn phòng" at bounding box center [568, 242] width 86 height 9
type input "0"
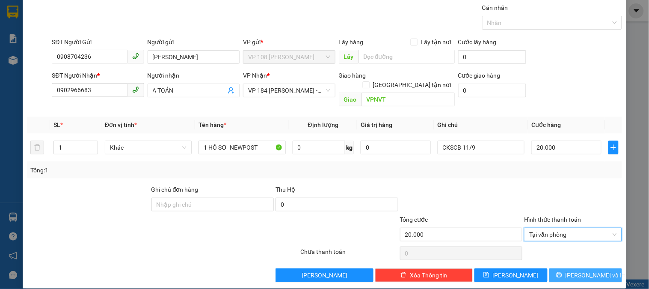
click at [572, 270] on span "[PERSON_NAME] và In" at bounding box center [596, 274] width 60 height 9
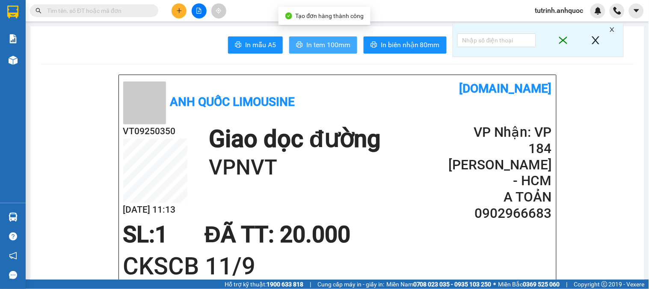
click at [330, 42] on span "In tem 100mm" at bounding box center [329, 44] width 44 height 11
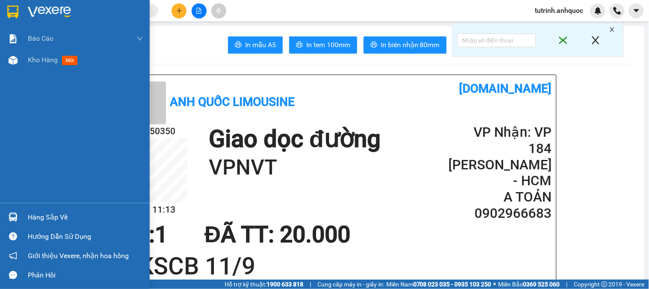
click at [15, 12] on img at bounding box center [12, 12] width 11 height 13
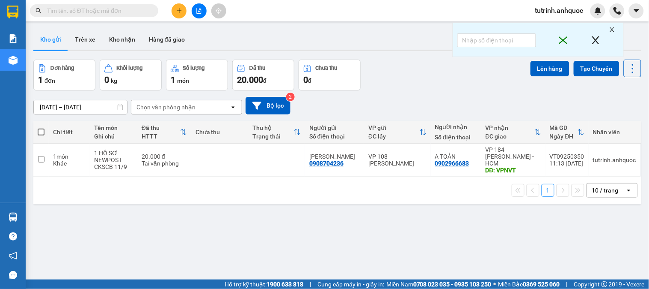
click at [42, 129] on span at bounding box center [41, 131] width 7 height 7
click at [41, 128] on input "checkbox" at bounding box center [41, 128] width 0 height 0
checkbox input "true"
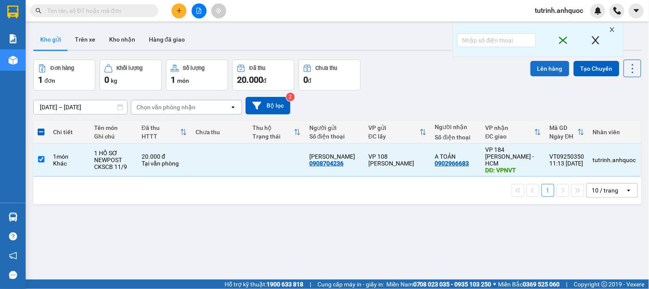
click at [537, 67] on button "Lên hàng" at bounding box center [550, 68] width 39 height 15
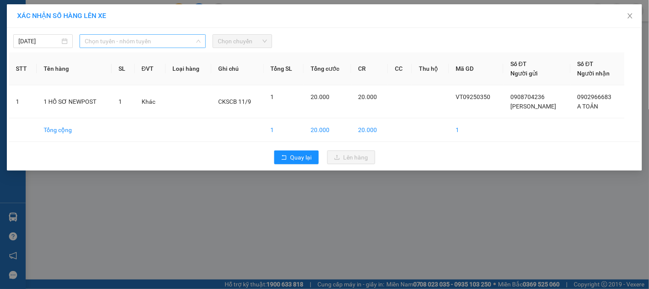
drag, startPoint x: 186, startPoint y: 44, endPoint x: 150, endPoint y: 66, distance: 42.7
click at [186, 44] on span "Chọn tuyến - nhóm tuyến" at bounding box center [143, 41] width 116 height 13
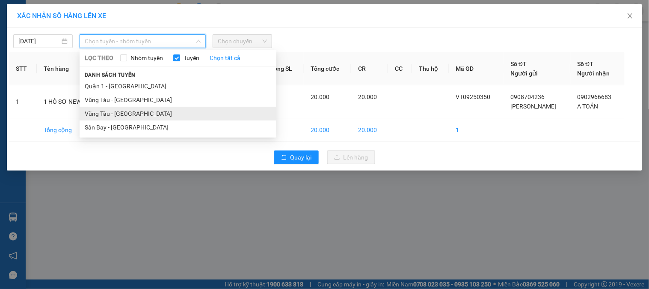
drag, startPoint x: 128, startPoint y: 110, endPoint x: 180, endPoint y: 82, distance: 58.8
click at [129, 110] on li "Vũng Tàu - [GEOGRAPHIC_DATA]" at bounding box center [178, 114] width 197 height 14
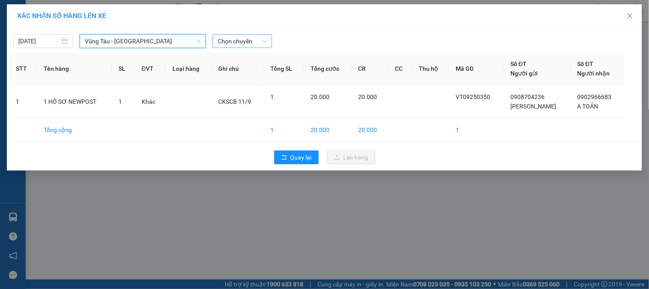
click at [241, 42] on span "Chọn chuyến" at bounding box center [242, 41] width 49 height 13
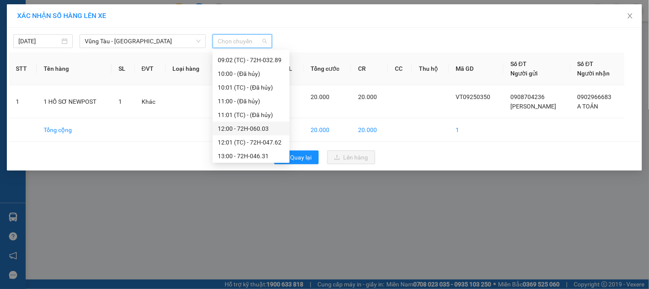
scroll to position [238, 0]
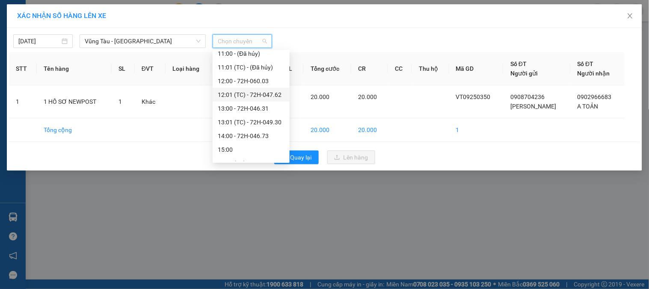
click at [253, 96] on div "12:01 (TC) - 72H-047.62" at bounding box center [251, 94] width 67 height 9
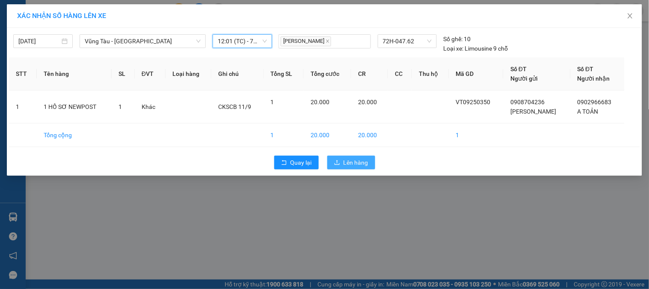
click at [345, 161] on span "Lên hàng" at bounding box center [356, 162] width 25 height 9
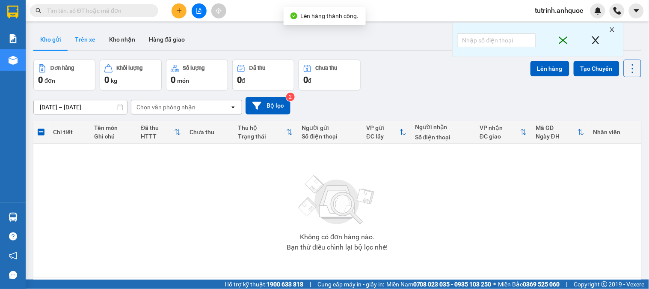
click at [87, 39] on button "Trên xe" at bounding box center [85, 39] width 34 height 21
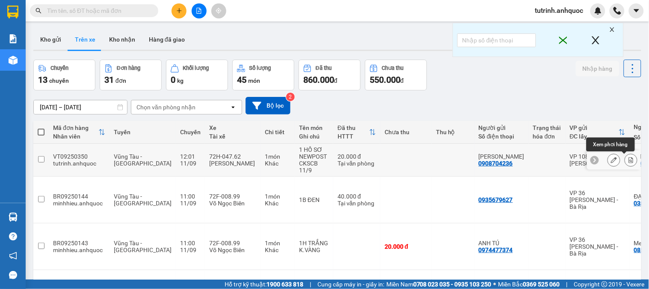
click at [625, 155] on button at bounding box center [631, 159] width 12 height 15
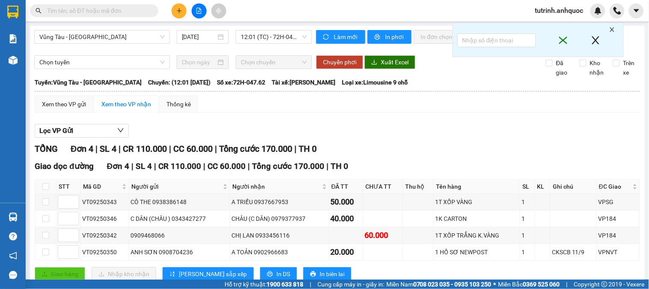
click at [623, 155] on div "TỔNG Đơn 4 | SL 4 | CR 110.000 | CC 60.000 | Tổng cước 170.000 | TH 0" at bounding box center [338, 148] width 606 height 13
click at [386, 31] on button "In phơi" at bounding box center [390, 37] width 44 height 14
click at [396, 35] on span "In phơi" at bounding box center [395, 36] width 20 height 9
click at [255, 40] on span "12:01 (TC) - 72H-047.62" at bounding box center [274, 36] width 66 height 13
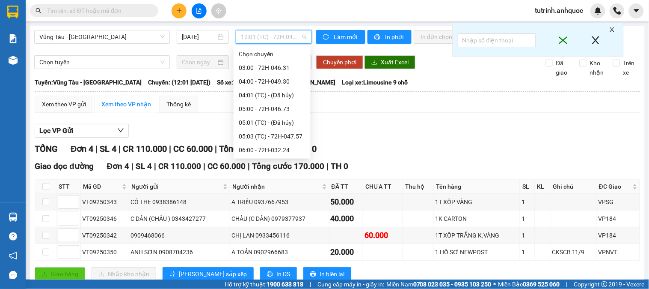
scroll to position [178, 0]
click at [271, 134] on div "12:00 - 72H-060.03" at bounding box center [272, 136] width 67 height 9
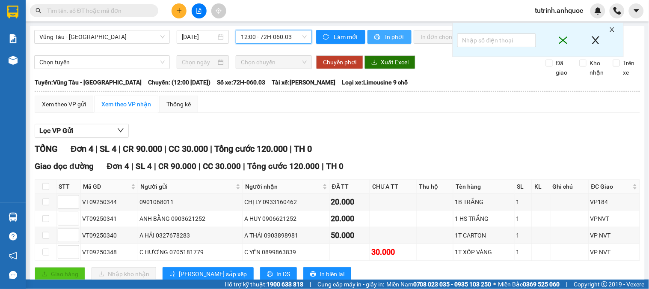
click at [385, 34] on span "In phơi" at bounding box center [395, 36] width 20 height 9
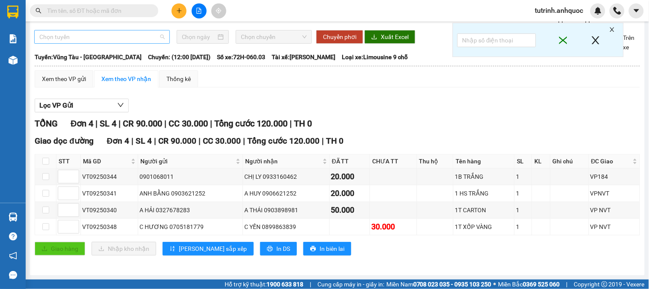
click at [84, 39] on span "Chọn tuyến" at bounding box center [101, 36] width 125 height 13
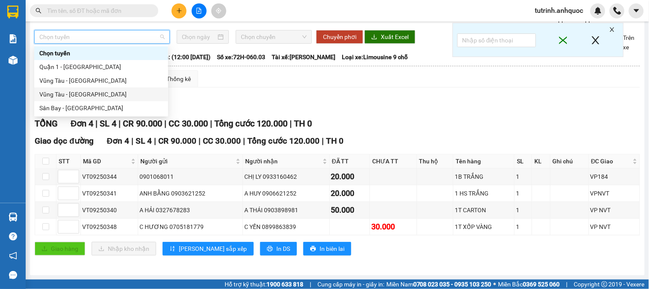
drag, startPoint x: 90, startPoint y: 94, endPoint x: 121, endPoint y: 76, distance: 36.1
click at [90, 95] on div "Vũng Tàu - [GEOGRAPHIC_DATA]" at bounding box center [101, 93] width 124 height 9
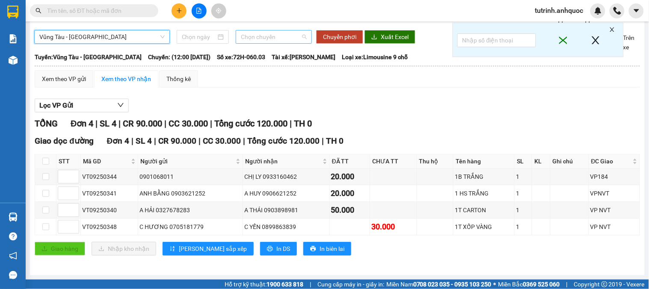
click at [260, 36] on span "Chọn chuyến" at bounding box center [274, 36] width 66 height 13
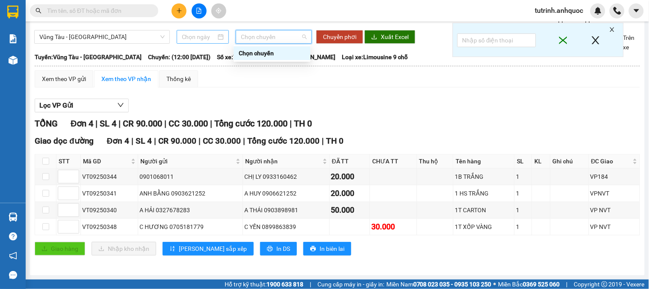
click at [209, 36] on input at bounding box center [199, 36] width 35 height 9
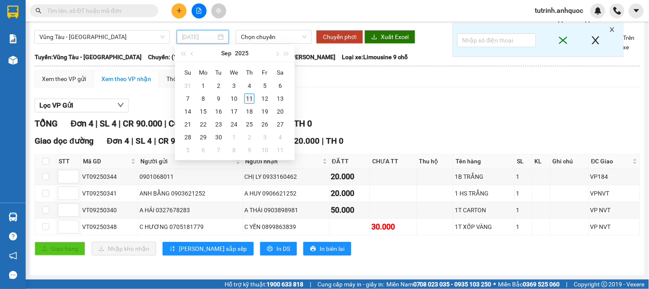
type input "[DATE]"
drag, startPoint x: 254, startPoint y: 98, endPoint x: 255, endPoint y: 42, distance: 56.5
click at [253, 97] on div "11" at bounding box center [249, 98] width 10 height 10
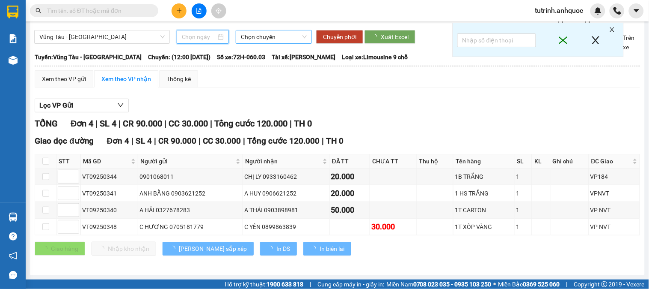
click at [259, 35] on span "Chọn chuyến" at bounding box center [274, 36] width 66 height 13
type input "[DATE]"
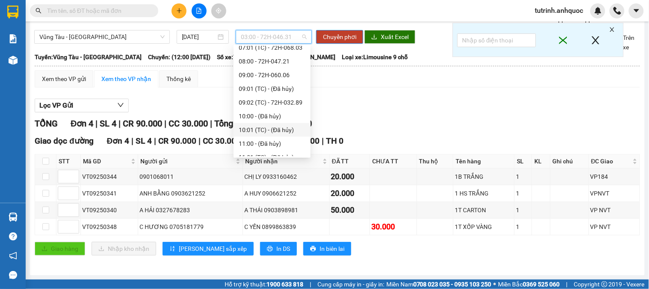
scroll to position [190, 0]
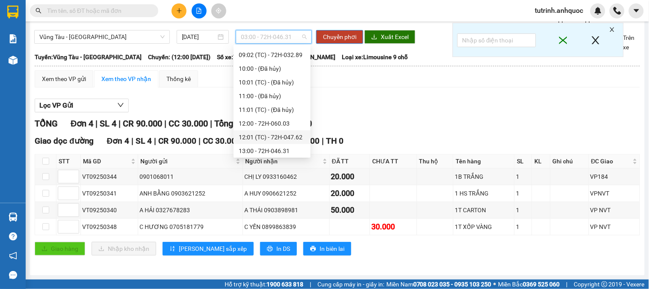
click at [284, 139] on div "12:01 (TC) - 72H-047.62" at bounding box center [272, 136] width 67 height 9
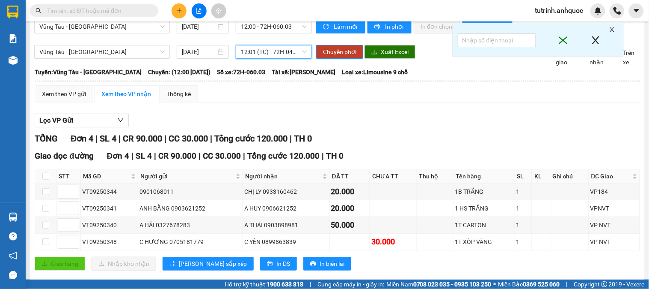
scroll to position [0, 0]
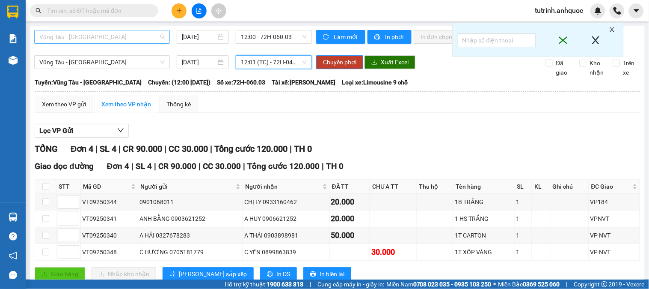
click at [96, 35] on span "Vũng Tàu - [GEOGRAPHIC_DATA]" at bounding box center [101, 36] width 125 height 13
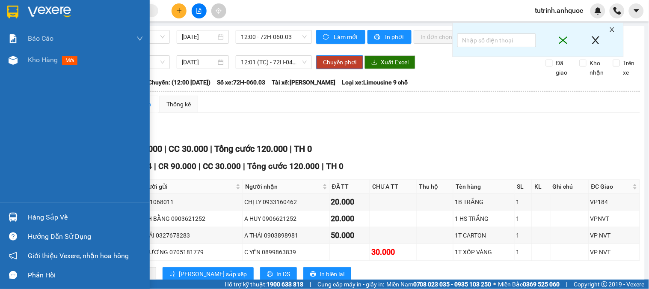
click at [13, 13] on img at bounding box center [12, 12] width 11 height 13
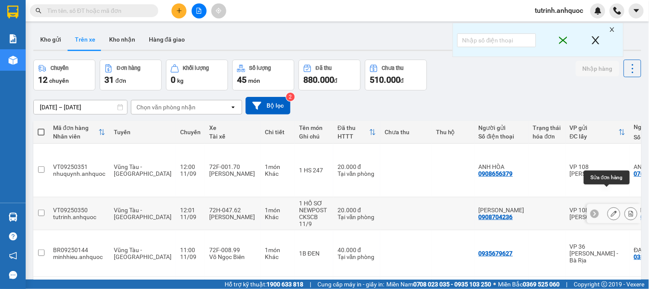
click at [611, 210] on icon at bounding box center [614, 213] width 6 height 6
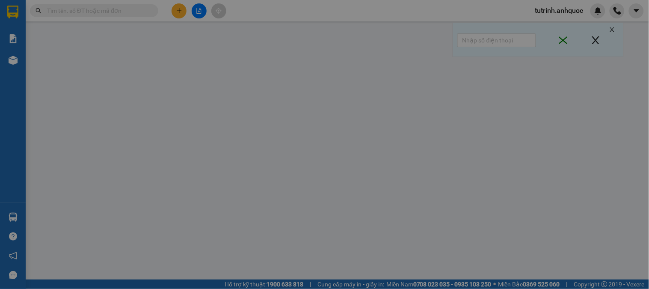
type input "0908704236"
type input "[PERSON_NAME]"
type input "0902966683"
type input "A TOẢN"
type input "VPNVT"
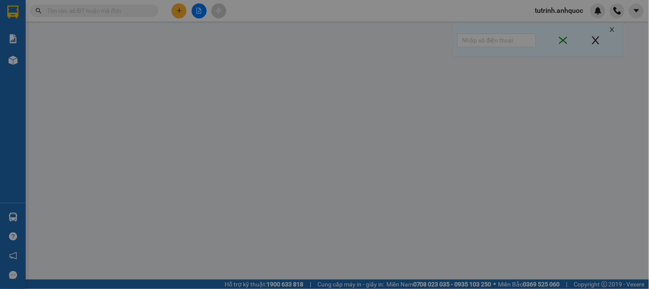
type input "20.000"
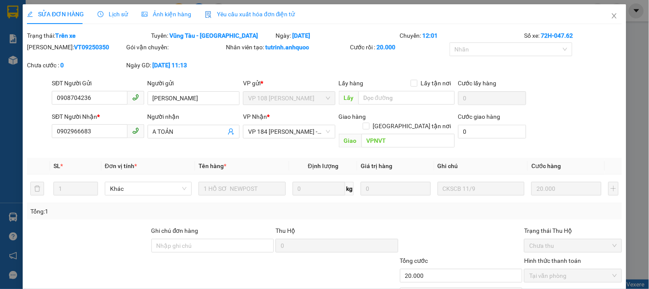
click at [75, 45] on b "VT09250350" at bounding box center [91, 47] width 35 height 7
copy b "VT09250350"
click at [104, 97] on input "0908704236" at bounding box center [89, 98] width 75 height 14
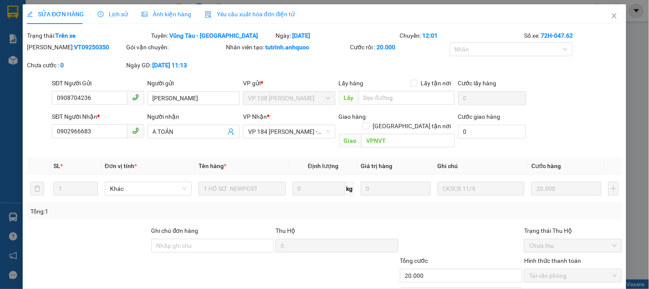
click at [74, 46] on b "VT09250350" at bounding box center [91, 47] width 35 height 7
copy b "VT09250350"
click at [611, 18] on icon "close" at bounding box center [614, 15] width 7 height 7
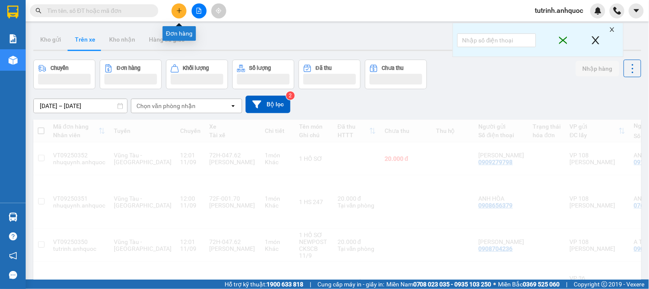
click at [180, 7] on button at bounding box center [179, 10] width 15 height 15
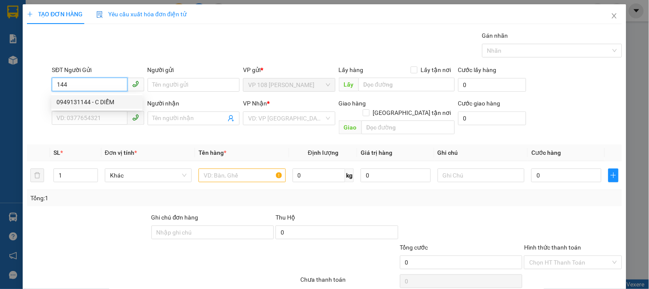
click at [92, 100] on div "0949131144 - C DIỄM" at bounding box center [97, 101] width 81 height 9
type input "0949131144"
type input "C DIỄM"
type input "0939788086"
type input "A SƠN"
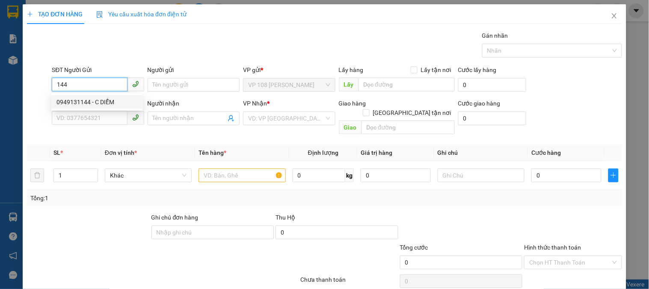
type input "VPQ1"
type input "20.000"
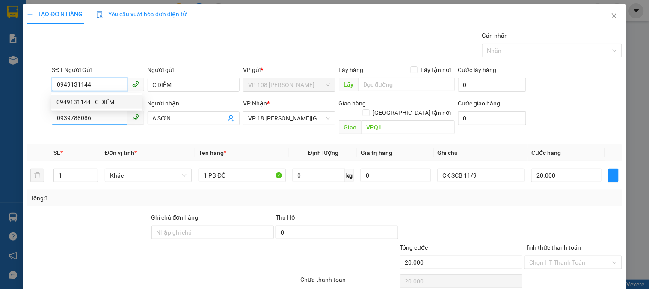
type input "0949131144"
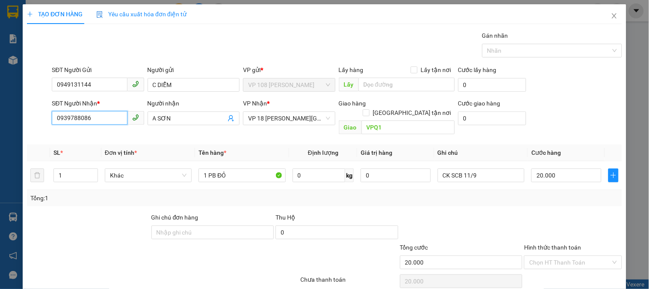
click at [89, 114] on input "0939788086" at bounding box center [89, 118] width 75 height 14
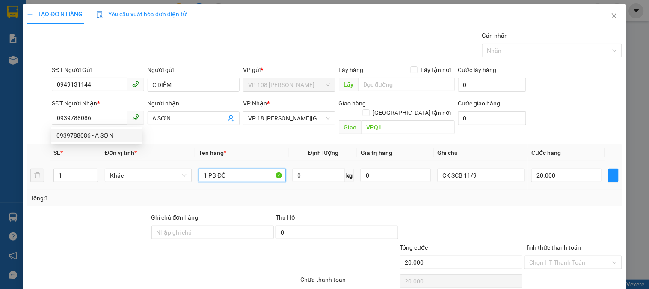
click at [226, 168] on input "1 PB ĐỎ" at bounding box center [242, 175] width 87 height 14
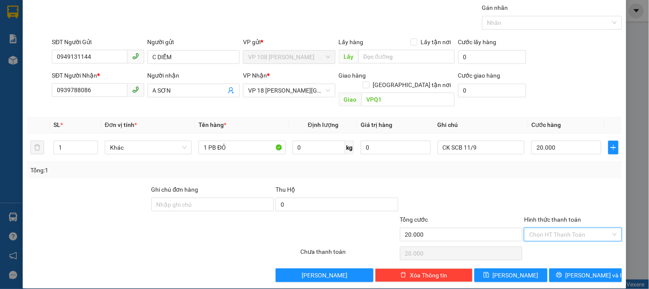
click at [554, 228] on input "Hình thức thanh toán" at bounding box center [570, 234] width 81 height 13
click at [548, 241] on div "Tại văn phòng" at bounding box center [568, 242] width 86 height 9
type input "0"
click at [579, 270] on span "[PERSON_NAME] và In" at bounding box center [596, 274] width 60 height 9
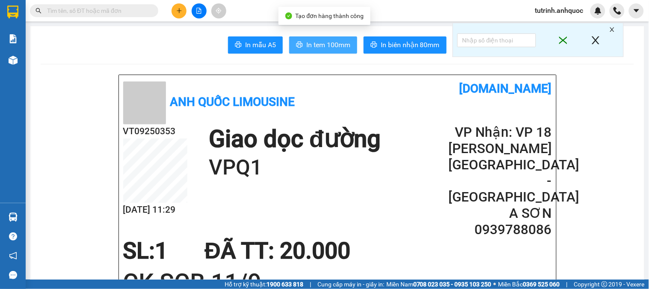
click at [328, 40] on span "In tem 100mm" at bounding box center [329, 44] width 44 height 11
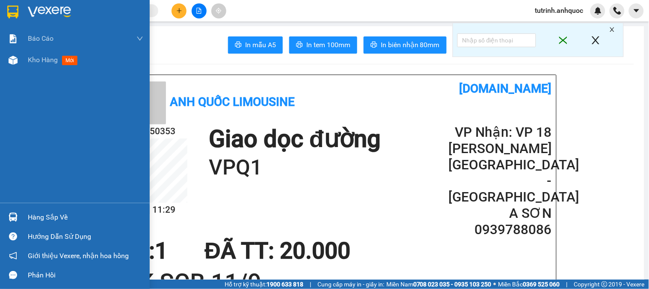
click at [15, 6] on img at bounding box center [12, 12] width 11 height 13
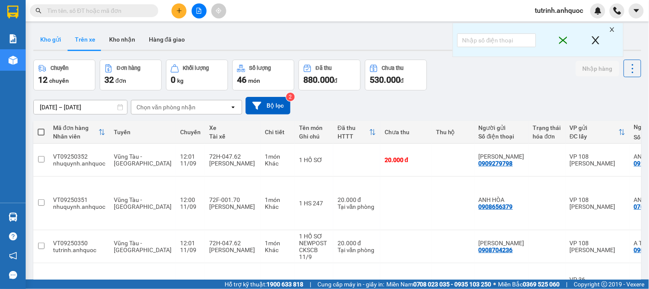
click at [49, 39] on button "Kho gửi" at bounding box center [50, 39] width 35 height 21
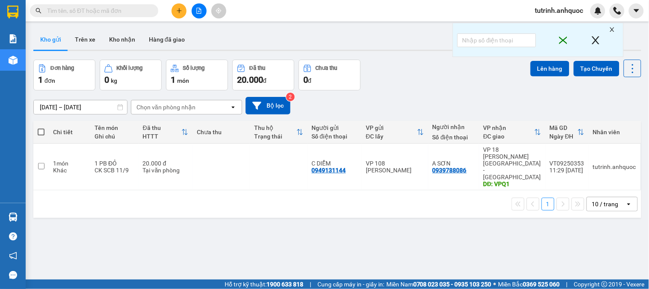
drag, startPoint x: 40, startPoint y: 130, endPoint x: 228, endPoint y: 107, distance: 189.4
click at [48, 130] on th at bounding box center [40, 132] width 15 height 23
click at [40, 131] on span at bounding box center [41, 131] width 7 height 7
click at [41, 128] on input "checkbox" at bounding box center [41, 128] width 0 height 0
checkbox input "true"
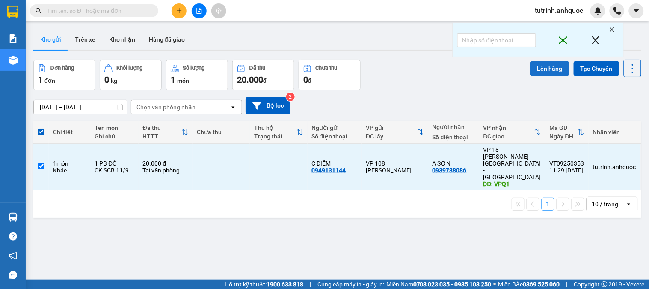
click at [537, 66] on button "Lên hàng" at bounding box center [550, 68] width 39 height 15
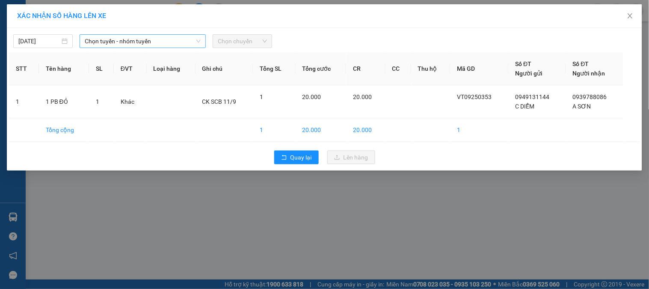
click at [140, 40] on span "Chọn tuyến - nhóm tuyến" at bounding box center [143, 41] width 116 height 13
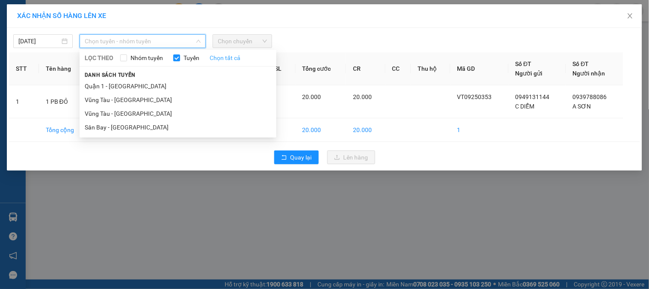
drag, startPoint x: 128, startPoint y: 98, endPoint x: 214, endPoint y: 55, distance: 96.1
click at [141, 90] on ul "Quận 1 - Vũng Tàu Vũng Tàu - Quận 1 Vũng Tàu - Sân Bay Sân Bay - Vũng Tàu" at bounding box center [178, 106] width 197 height 55
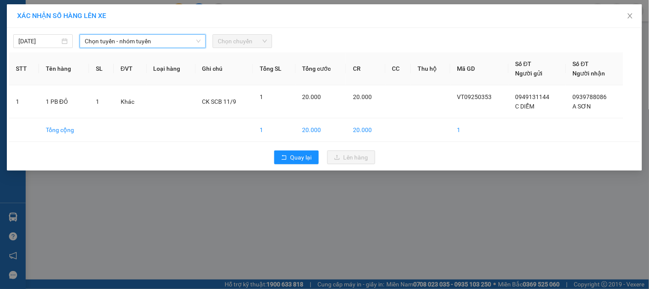
click at [228, 44] on span "Chọn chuyến" at bounding box center [242, 41] width 49 height 13
click at [238, 44] on span "Chọn chuyến" at bounding box center [242, 41] width 49 height 13
click at [152, 41] on span "Chọn tuyến - nhóm tuyến" at bounding box center [143, 41] width 116 height 13
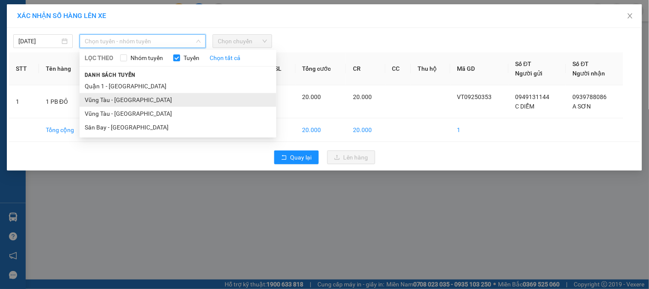
drag, startPoint x: 119, startPoint y: 99, endPoint x: 204, endPoint y: 59, distance: 93.8
click at [119, 99] on li "Vũng Tàu - [GEOGRAPHIC_DATA]" at bounding box center [178, 100] width 197 height 14
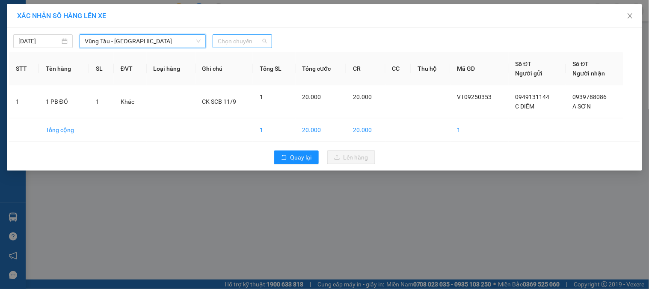
drag, startPoint x: 243, startPoint y: 36, endPoint x: 247, endPoint y: 57, distance: 21.1
click at [243, 37] on span "Chọn chuyến" at bounding box center [242, 41] width 49 height 13
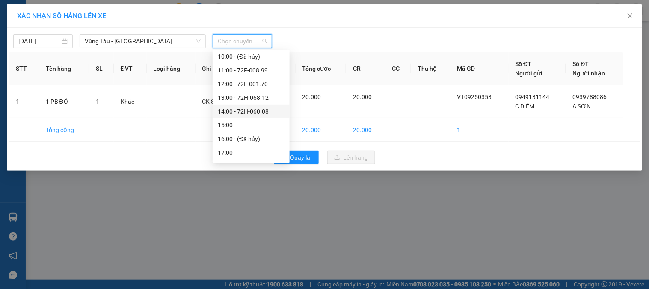
scroll to position [103, 0]
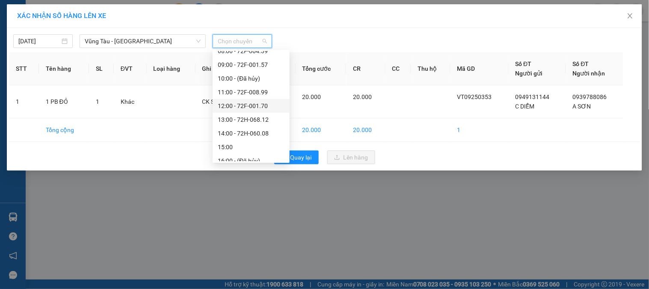
click at [255, 105] on div "12:00 - 72F-001.70" at bounding box center [251, 105] width 67 height 9
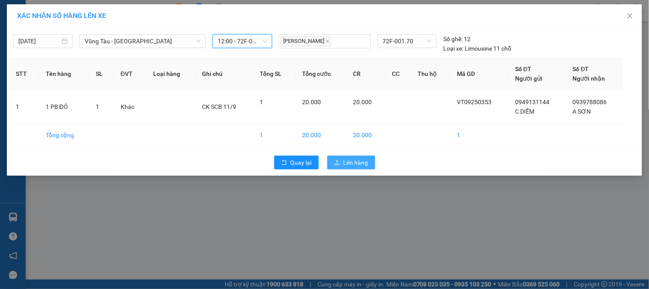
drag, startPoint x: 355, startPoint y: 164, endPoint x: 345, endPoint y: 161, distance: 10.2
click at [356, 164] on span "Lên hàng" at bounding box center [356, 162] width 25 height 9
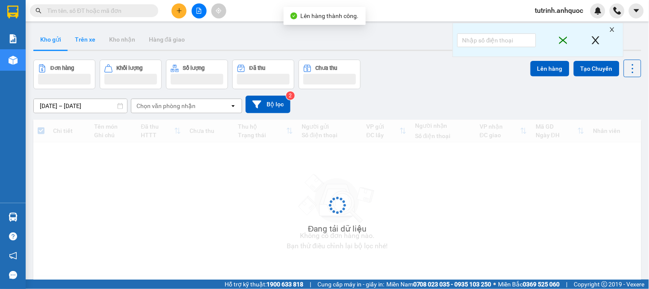
click at [83, 43] on button "Trên xe" at bounding box center [85, 39] width 34 height 21
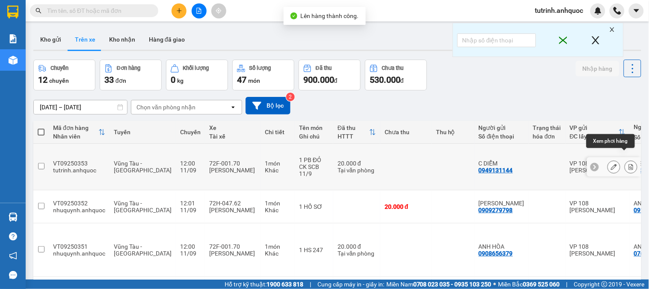
click at [628, 164] on icon at bounding box center [631, 167] width 6 height 6
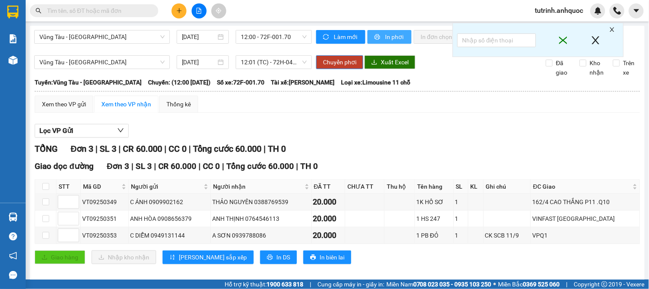
click at [375, 39] on icon "printer" at bounding box center [378, 37] width 6 height 6
click at [105, 240] on div "VT09250353" at bounding box center [104, 234] width 45 height 9
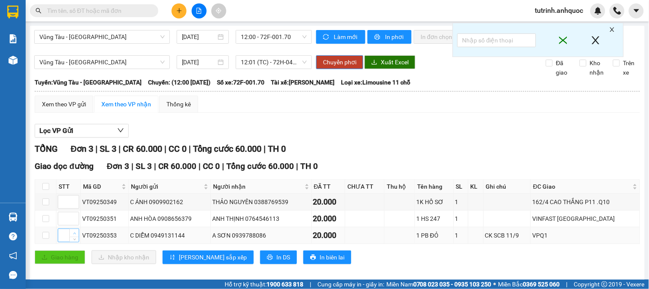
click at [105, 240] on div "VT09250353" at bounding box center [104, 234] width 45 height 9
click at [177, 240] on div "C DIỄM 0949131144" at bounding box center [169, 234] width 79 height 9
click at [174, 240] on div "C DIỄM 0949131144" at bounding box center [169, 234] width 79 height 9
click at [170, 240] on div "C DIỄM 0949131144" at bounding box center [169, 234] width 79 height 9
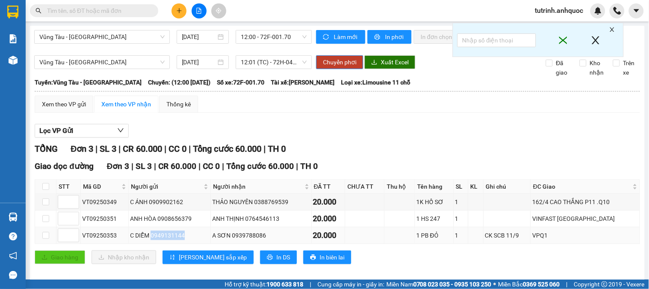
click at [170, 240] on div "C DIỄM 0949131144" at bounding box center [169, 234] width 79 height 9
copy div "0949131144"
click at [140, 9] on input "text" at bounding box center [97, 10] width 101 height 9
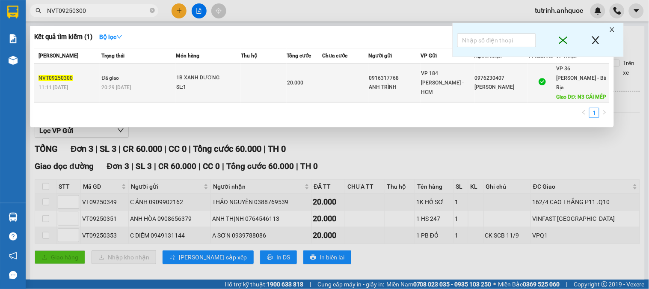
type input "NVT09250300"
click at [211, 77] on div "1B XANH DƯƠNG" at bounding box center [208, 77] width 64 height 9
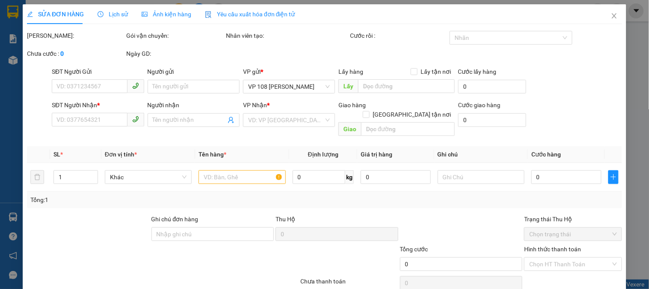
type input "0916317768"
type input "ANH TRÌNH"
type input "0976230407"
type input "[PERSON_NAME]"
type input "N3 CÁI MÉP"
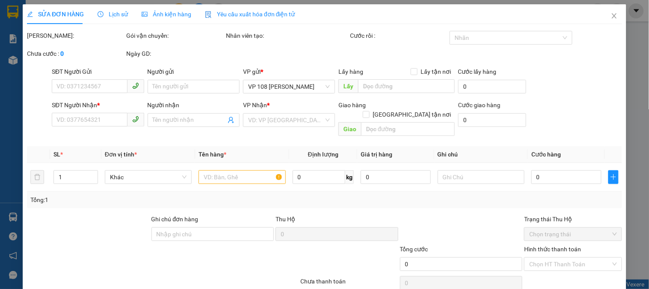
type input "20.000"
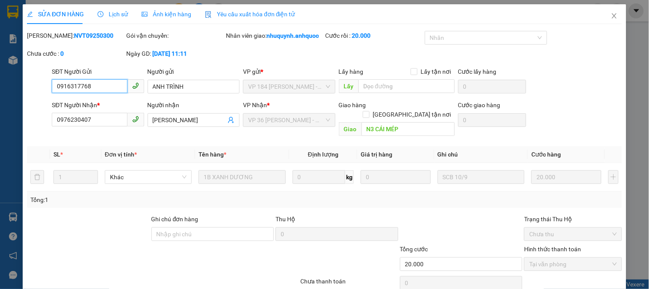
checkbox input "true"
click at [112, 9] on div "Lịch sử" at bounding box center [113, 13] width 30 height 9
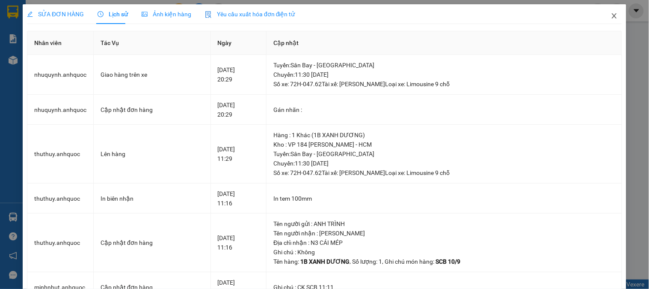
click at [612, 15] on icon "close" at bounding box center [614, 15] width 5 height 5
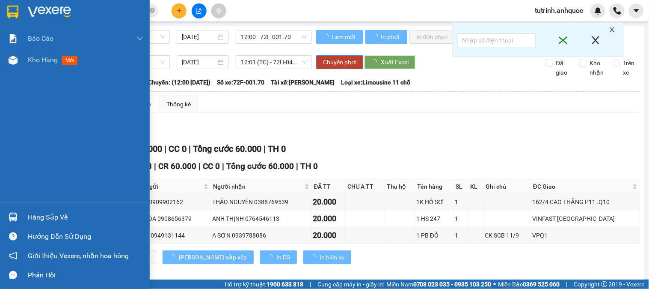
click at [15, 13] on img at bounding box center [12, 12] width 11 height 13
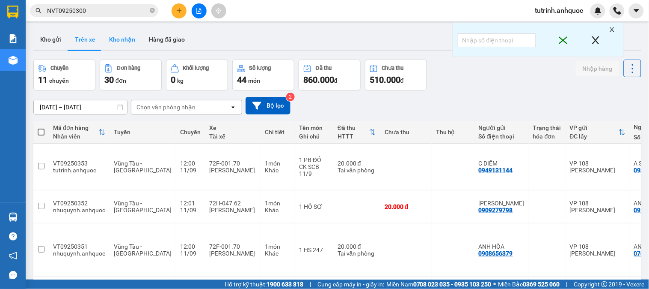
click at [122, 38] on button "Kho nhận" at bounding box center [122, 39] width 40 height 21
type input "[DATE] – [DATE]"
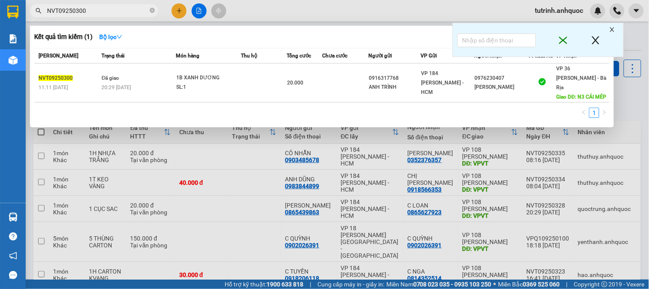
click at [155, 10] on span "NVT09250300" at bounding box center [94, 10] width 128 height 13
click at [151, 10] on icon "close-circle" at bounding box center [152, 10] width 5 height 5
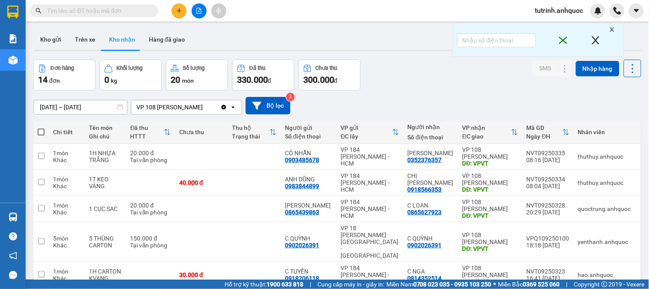
click at [61, 37] on button "Kho gửi" at bounding box center [50, 39] width 35 height 21
